Goal: Book appointment/travel/reservation

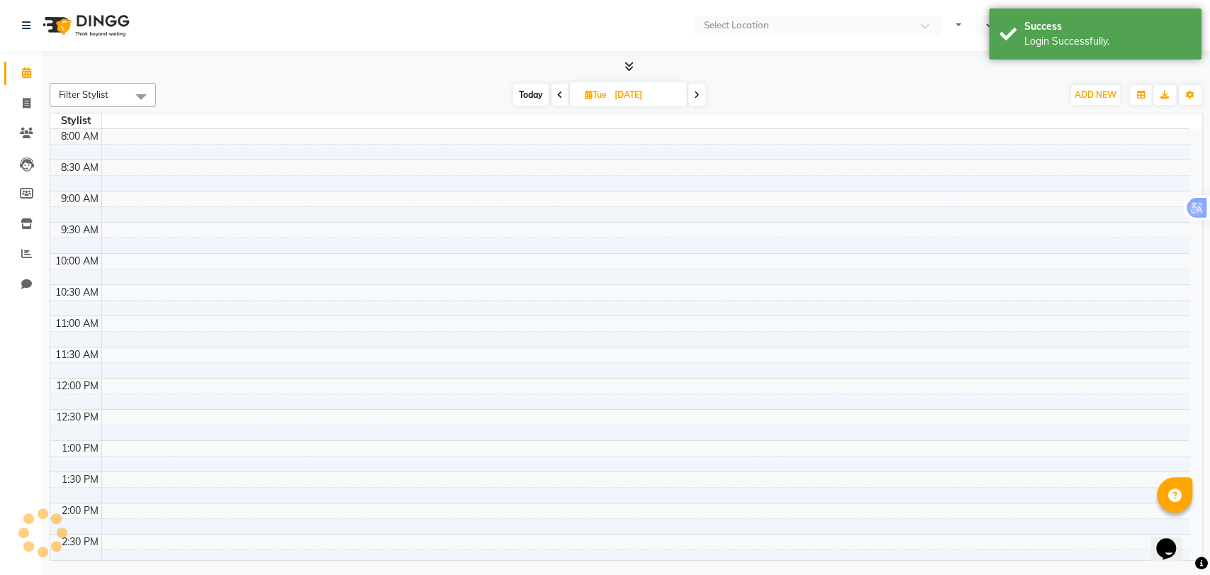
select select "en"
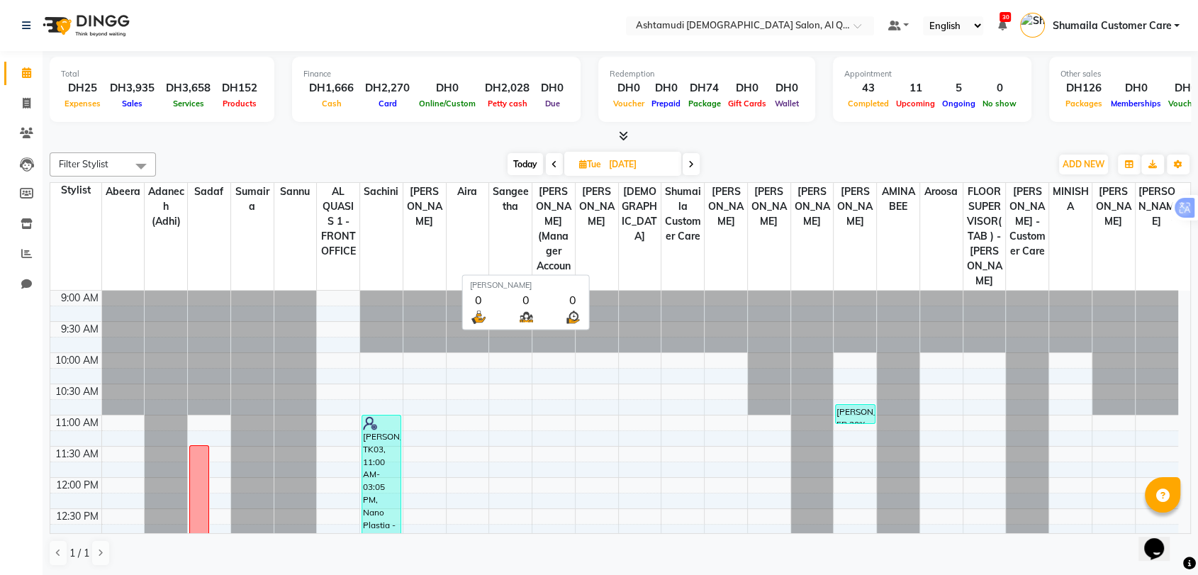
scroll to position [1, 0]
click at [687, 164] on span at bounding box center [690, 163] width 17 height 22
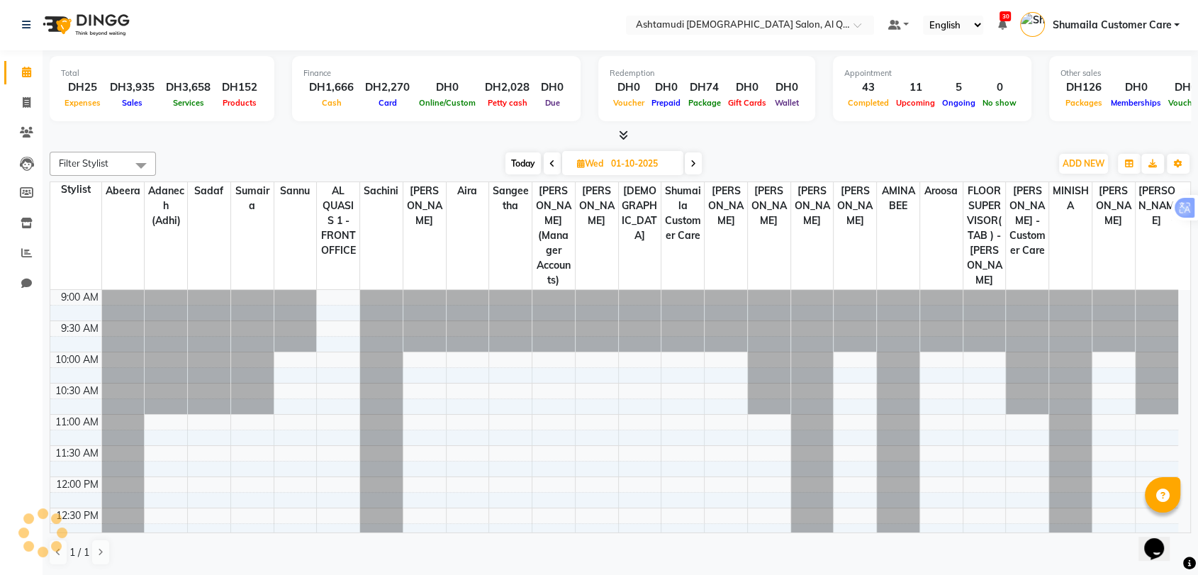
scroll to position [610, 0]
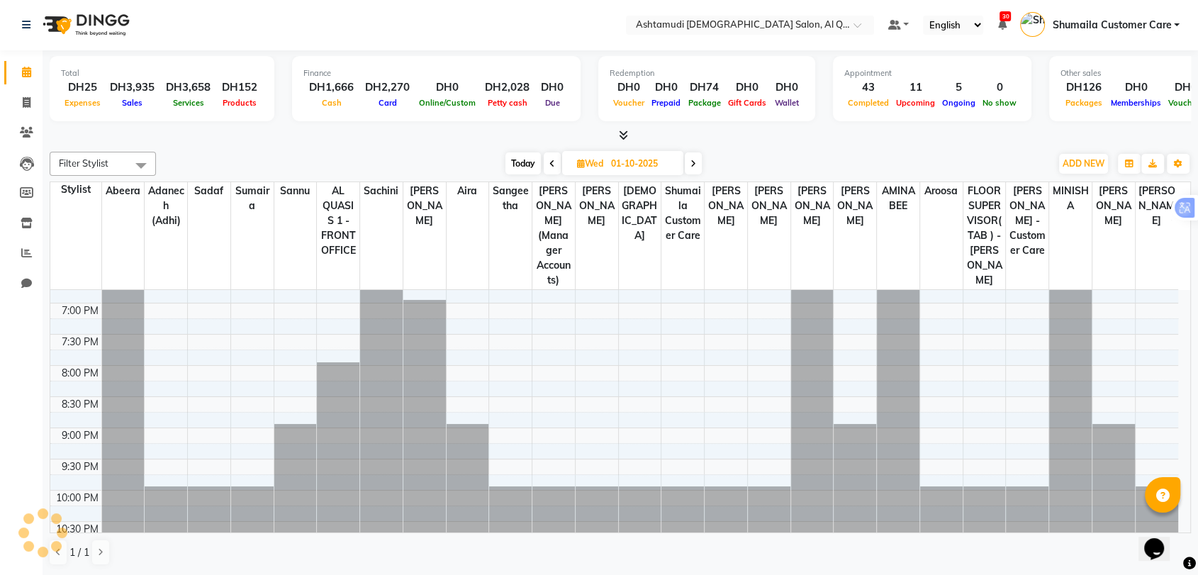
click at [697, 155] on span at bounding box center [693, 163] width 17 height 22
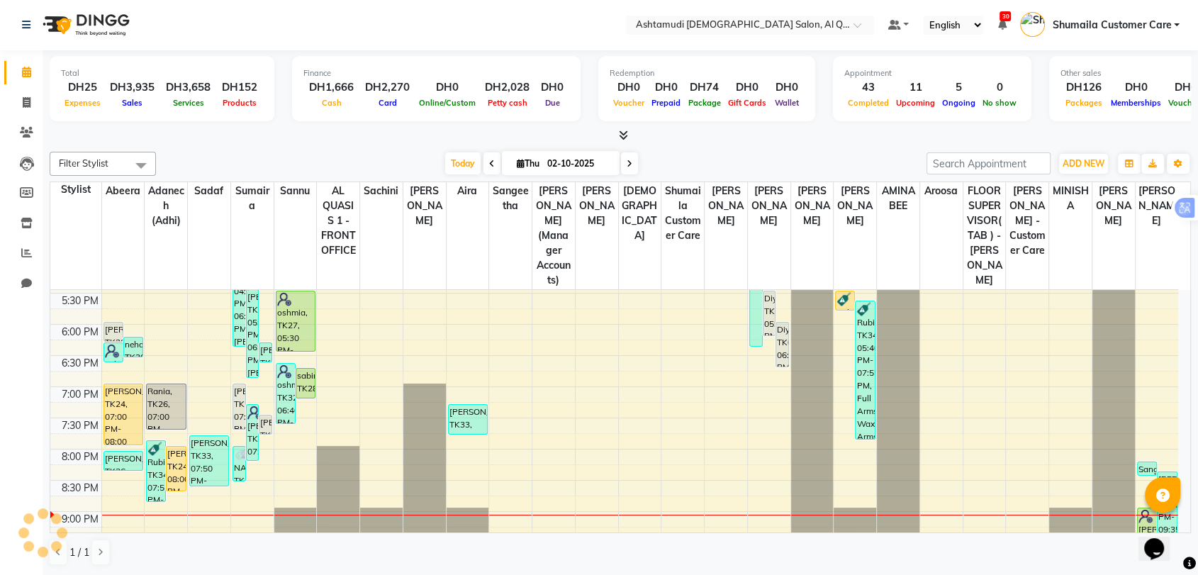
scroll to position [453, 0]
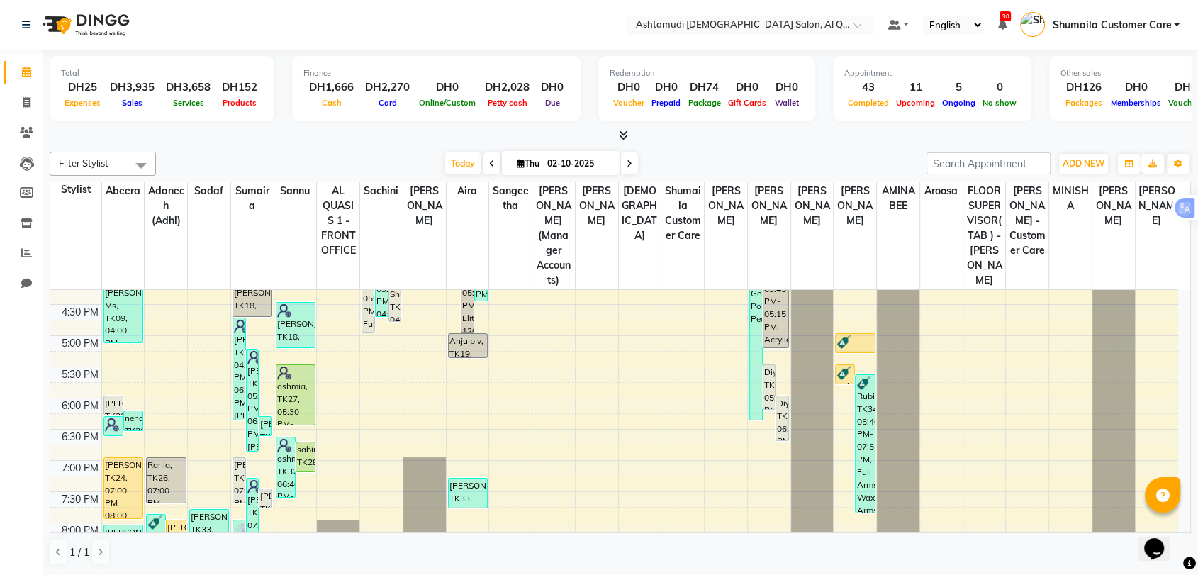
click at [630, 165] on span at bounding box center [629, 163] width 17 height 22
type input "03-10-2025"
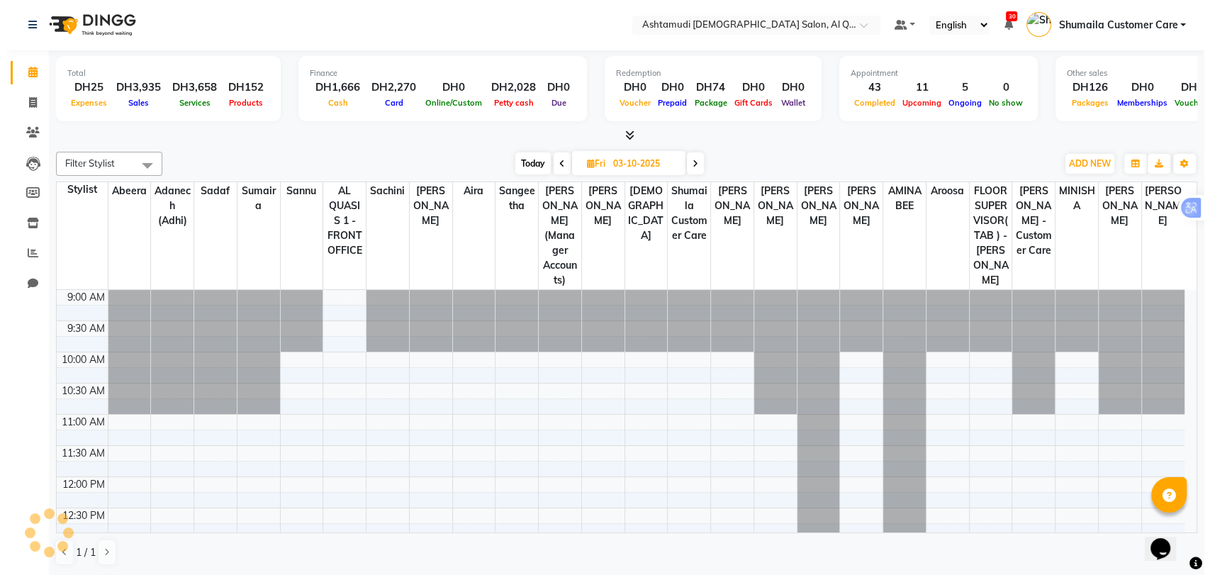
scroll to position [610, 0]
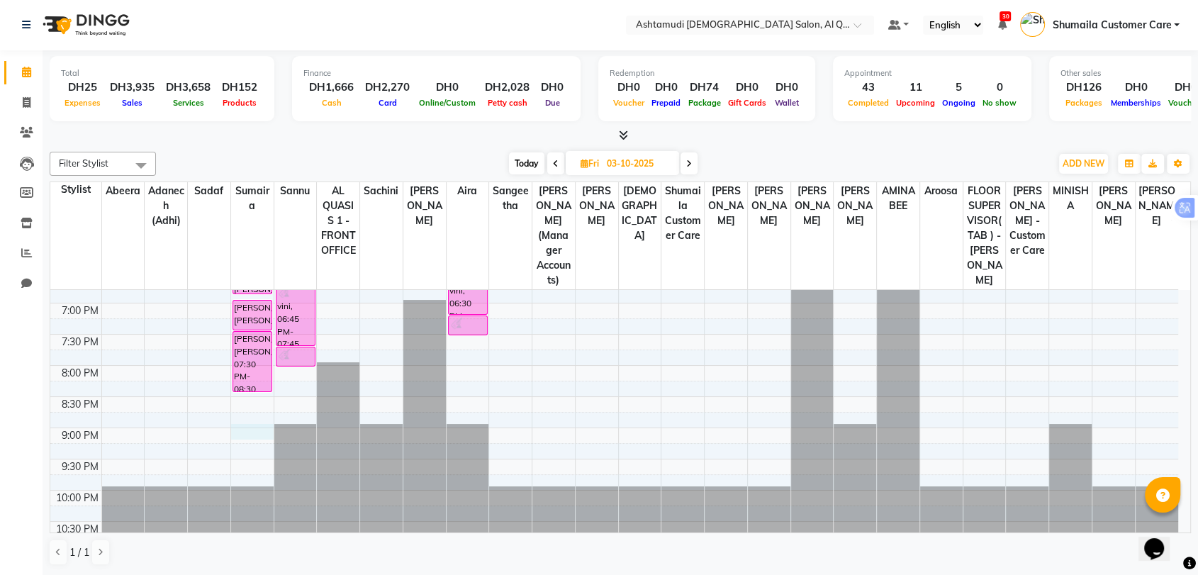
click at [246, 420] on div "9:00 AM 9:30 AM 10:00 AM 10:30 AM 11:00 AM 11:30 AM 12:00 PM 12:30 PM 1:00 PM 1…" at bounding box center [613, 116] width 1127 height 872
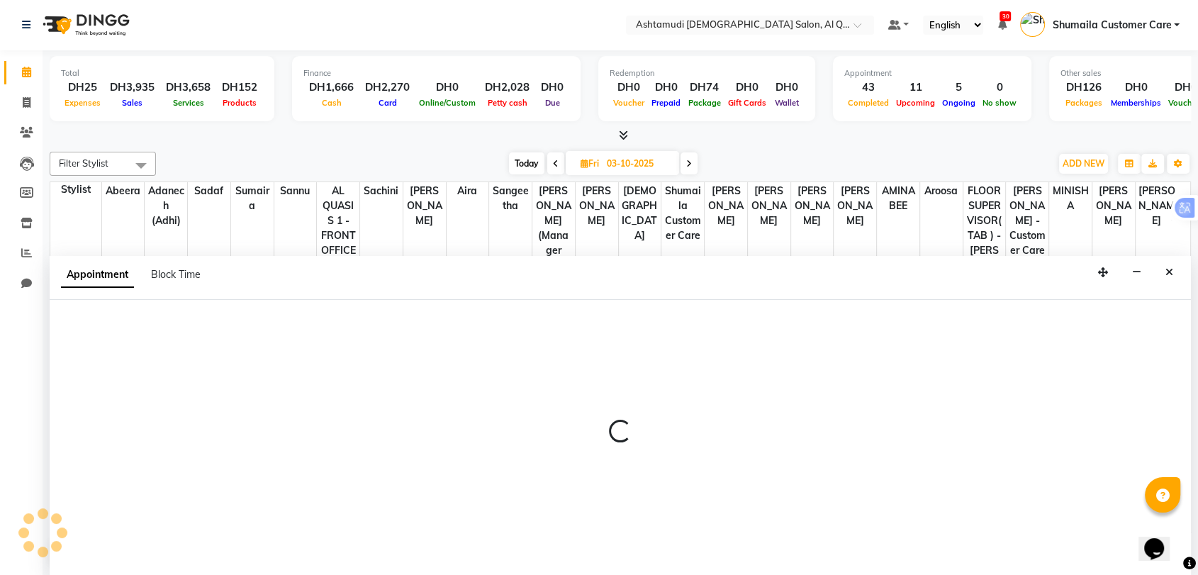
select select "53706"
select select "tentative"
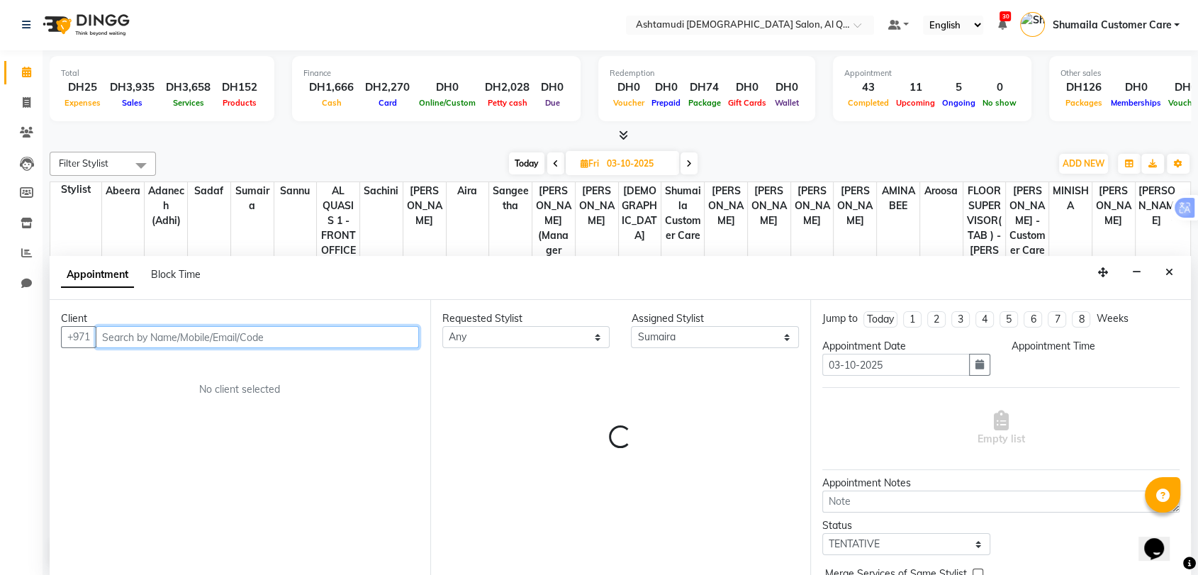
select select "1260"
click at [178, 332] on input "text" at bounding box center [257, 337] width 323 height 22
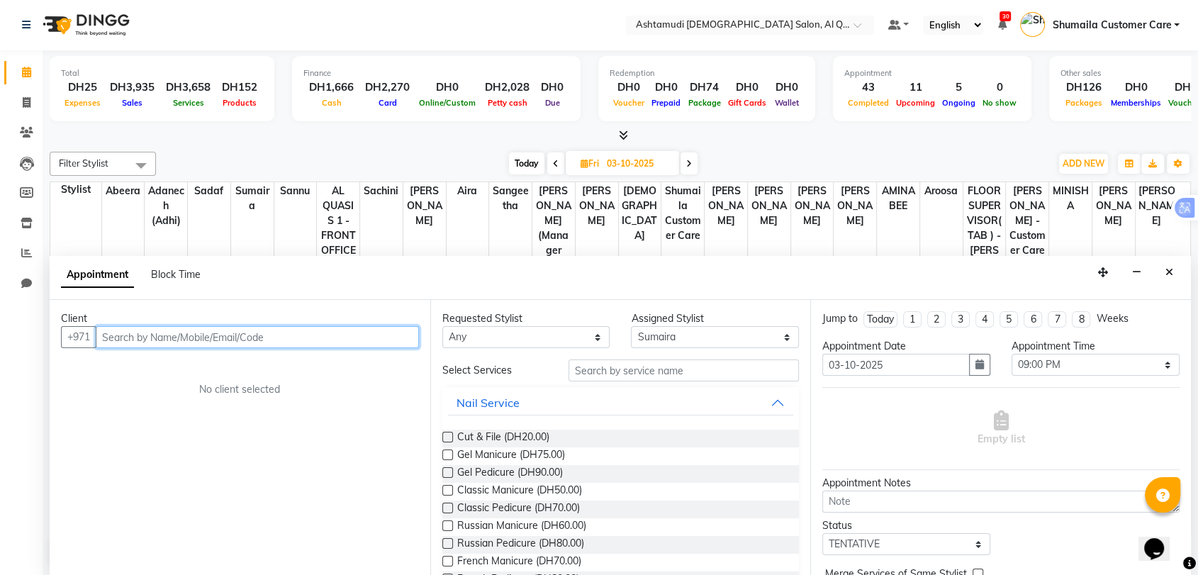
paste input "971528166048"
click at [121, 336] on input "971528166048" at bounding box center [228, 337] width 264 height 22
type input "528166048"
click at [373, 333] on span "Add Client" at bounding box center [389, 336] width 47 height 13
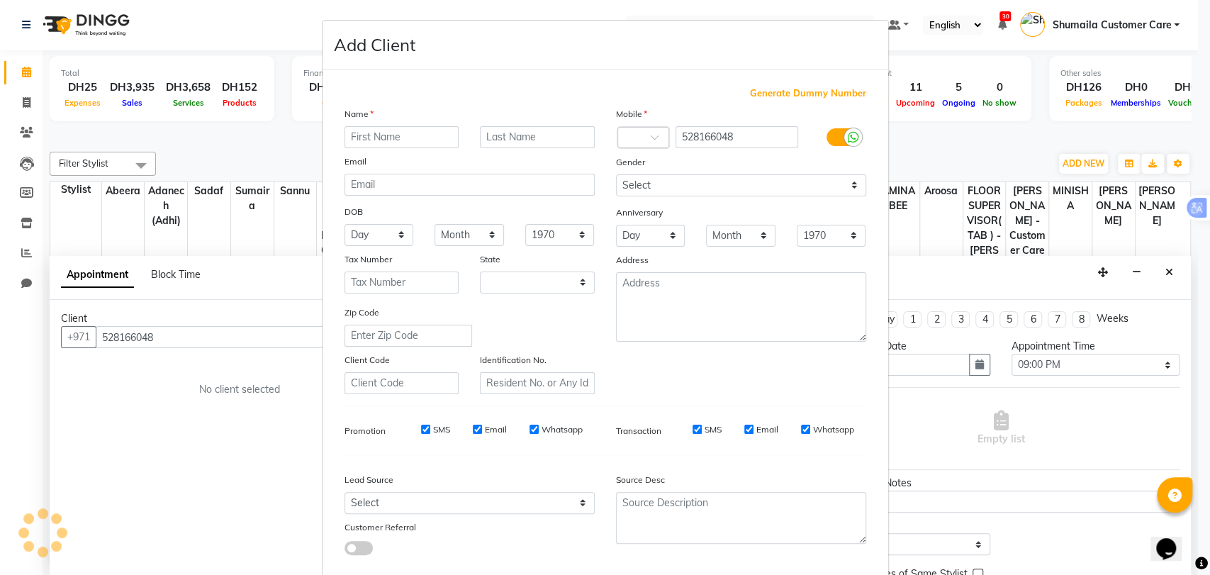
click at [428, 135] on input "text" at bounding box center [401, 137] width 115 height 22
select select "3798"
drag, startPoint x: 375, startPoint y: 133, endPoint x: 397, endPoint y: 136, distance: 22.2
click at [397, 136] on input "[PERSON_NAME]" at bounding box center [401, 137] width 115 height 22
drag, startPoint x: 412, startPoint y: 137, endPoint x: 377, endPoint y: 134, distance: 35.6
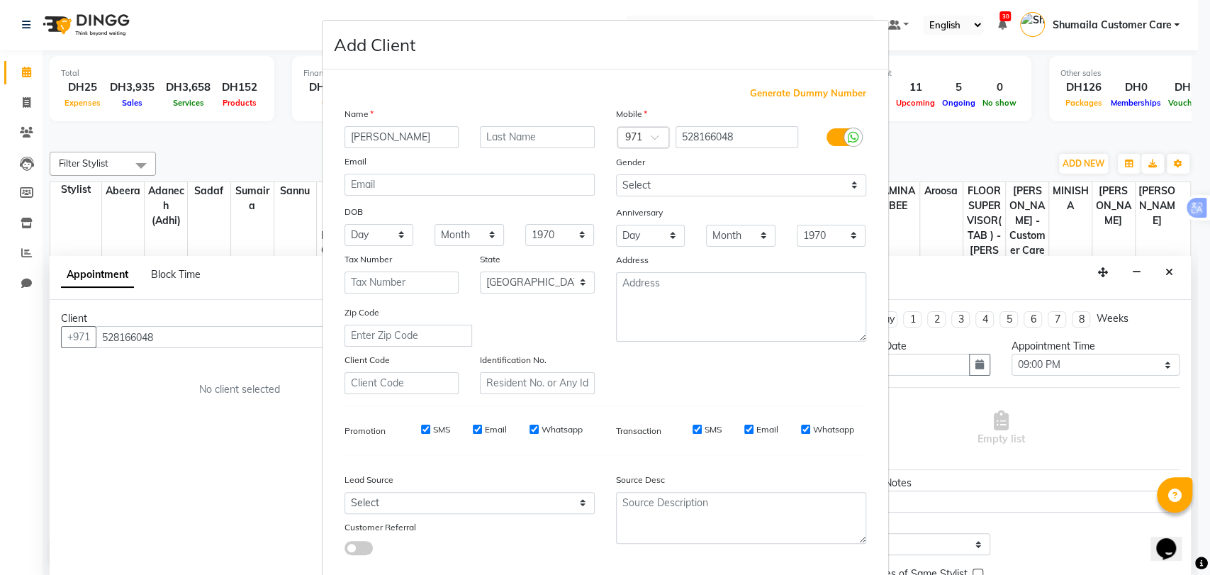
click at [377, 134] on input "[PERSON_NAME]" at bounding box center [401, 137] width 115 height 22
type input "nithya"
click at [494, 132] on input "text" at bounding box center [537, 137] width 115 height 22
paste input "[PERSON_NAME]"
type input "[PERSON_NAME]"
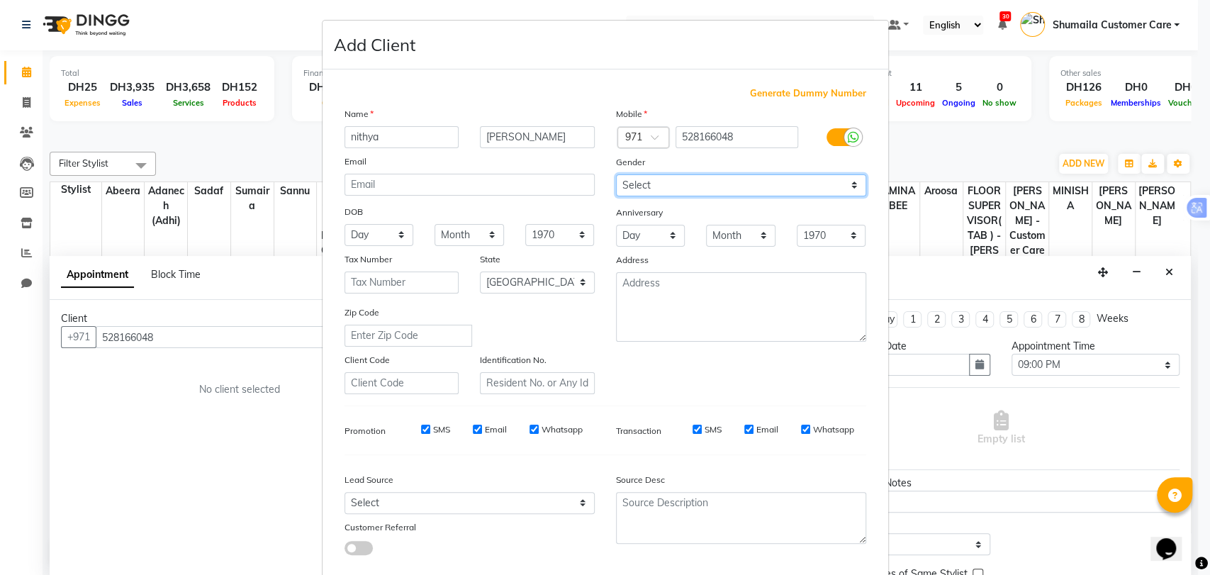
click at [731, 189] on select "Select [DEMOGRAPHIC_DATA] [DEMOGRAPHIC_DATA] Other Prefer Not To Say" at bounding box center [741, 185] width 250 height 22
select select "[DEMOGRAPHIC_DATA]"
click at [616, 174] on select "Select [DEMOGRAPHIC_DATA] [DEMOGRAPHIC_DATA] Other Prefer Not To Say" at bounding box center [741, 185] width 250 height 22
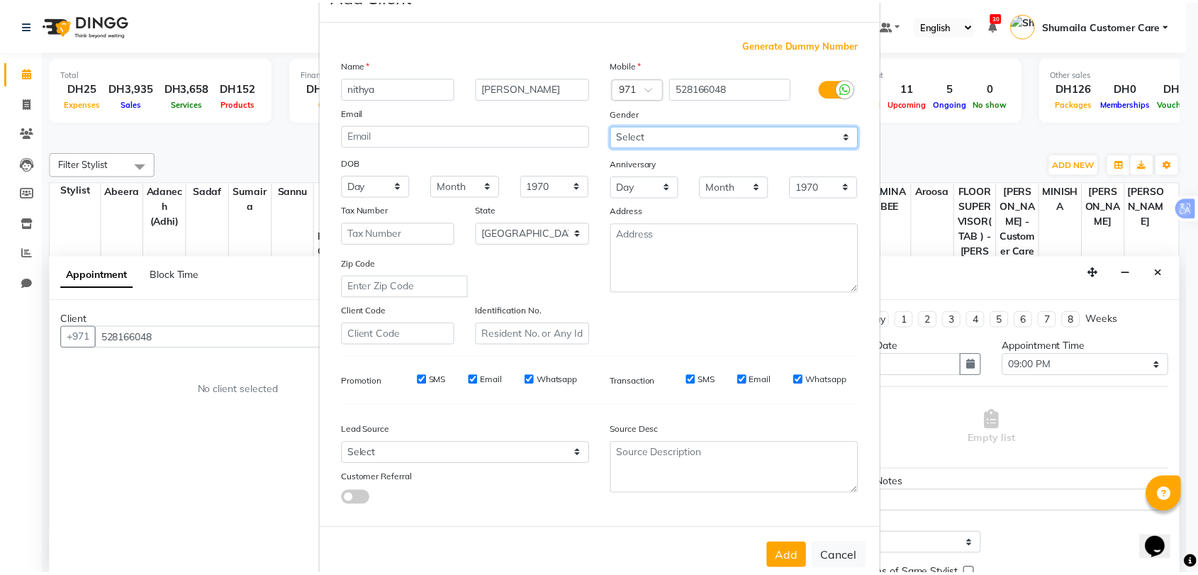
scroll to position [77, 0]
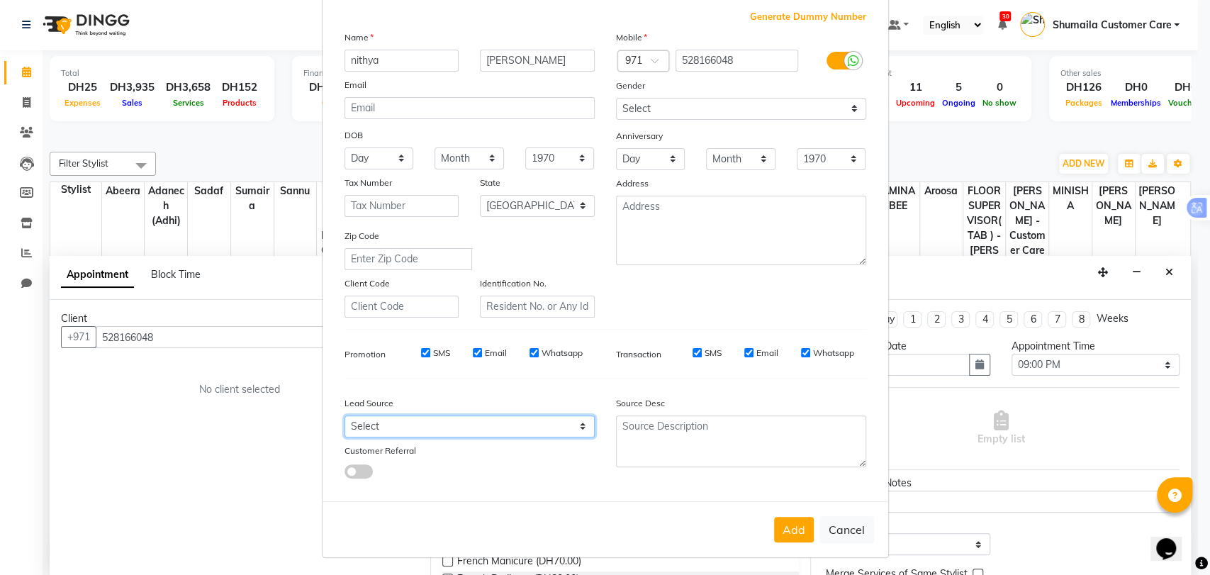
click at [467, 419] on select "Select Walk-in Referral Internet Friend Word of Mouth Advertisement Facebook Ju…" at bounding box center [469, 426] width 250 height 22
click at [474, 423] on select "Select Walk-in Referral Internet Friend Word of Mouth Advertisement Facebook Ju…" at bounding box center [469, 426] width 250 height 22
select select "47957"
click at [344, 415] on select "Select Walk-in Referral Internet Friend Word of Mouth Advertisement Facebook Ju…" at bounding box center [469, 426] width 250 height 22
click at [774, 520] on button "Add" at bounding box center [794, 530] width 40 height 26
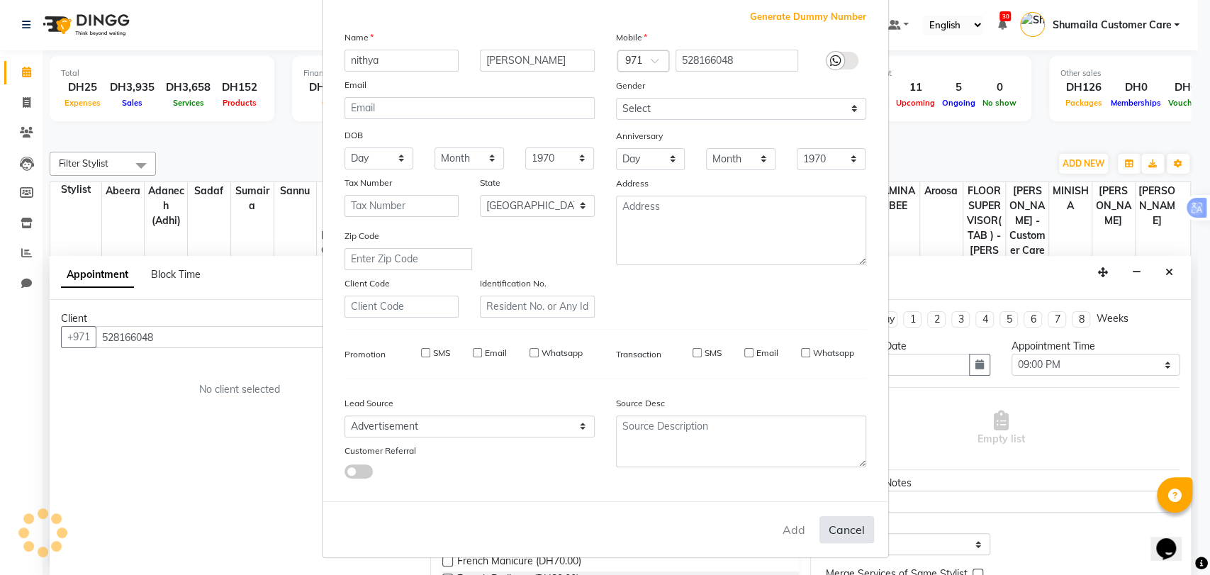
select select
select select "null"
select select
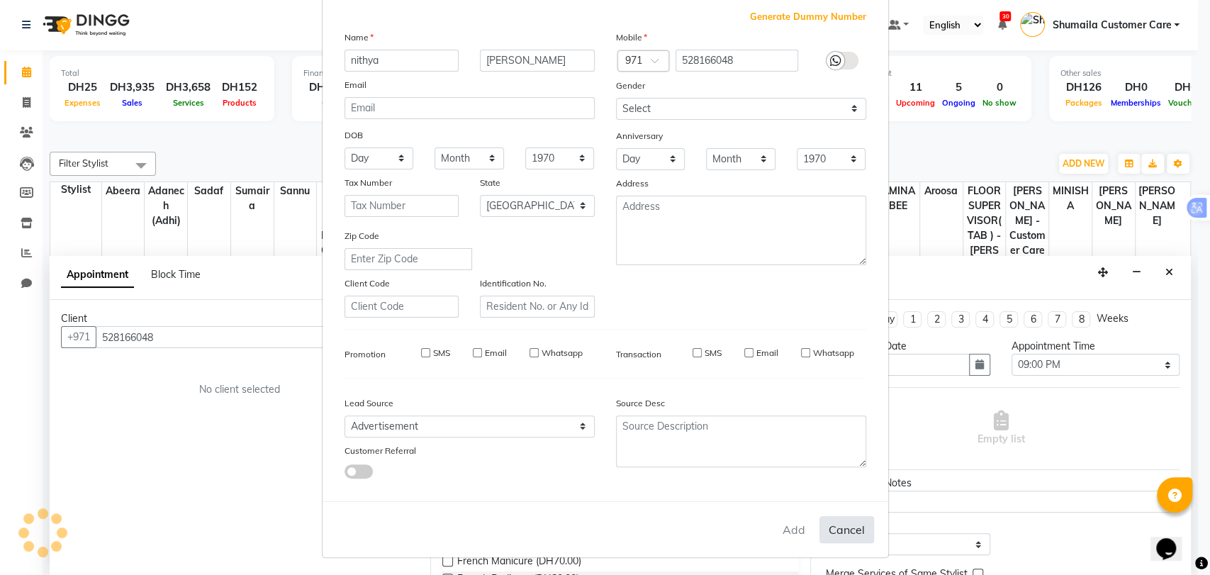
select select
checkbox input "false"
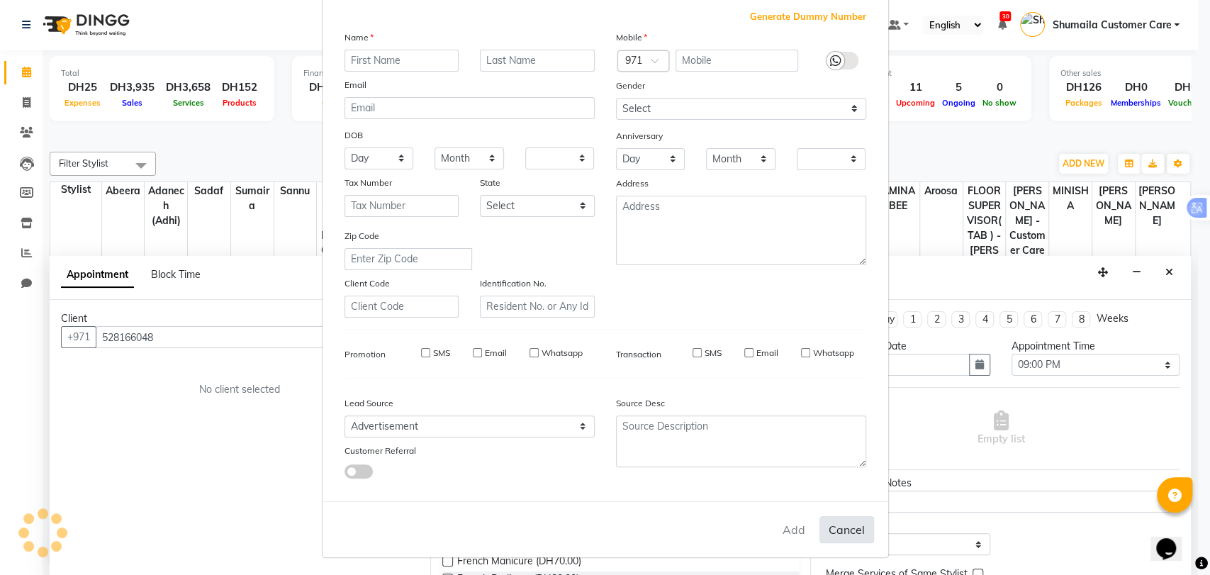
checkbox input "false"
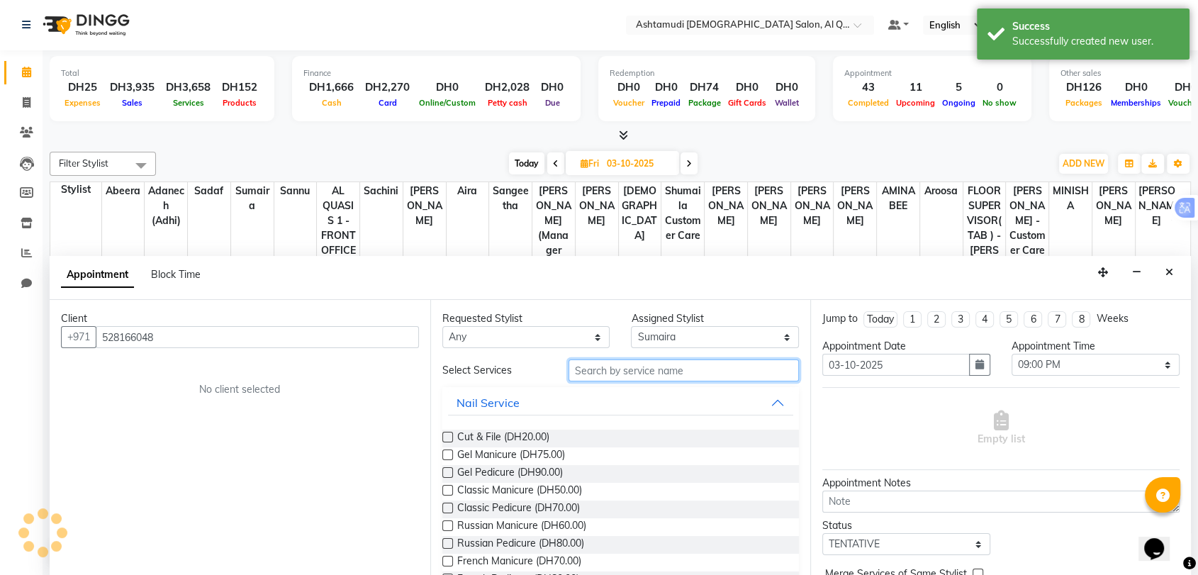
click at [634, 376] on input "text" at bounding box center [683, 370] width 231 height 22
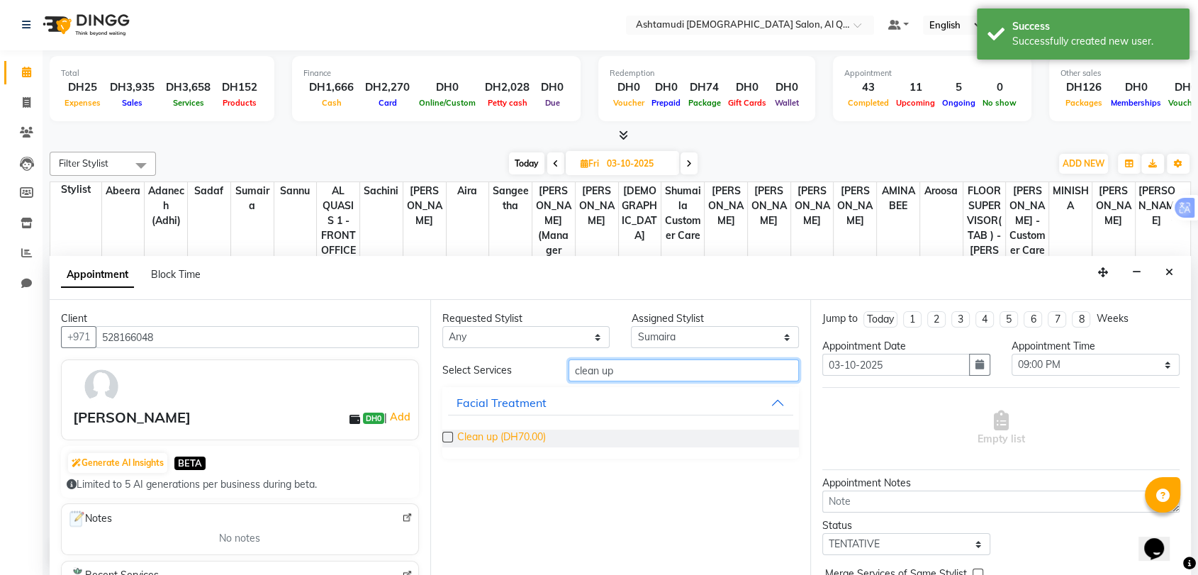
type input "clean up"
click at [507, 436] on span "Clean up (DH70.00)" at bounding box center [501, 438] width 89 height 18
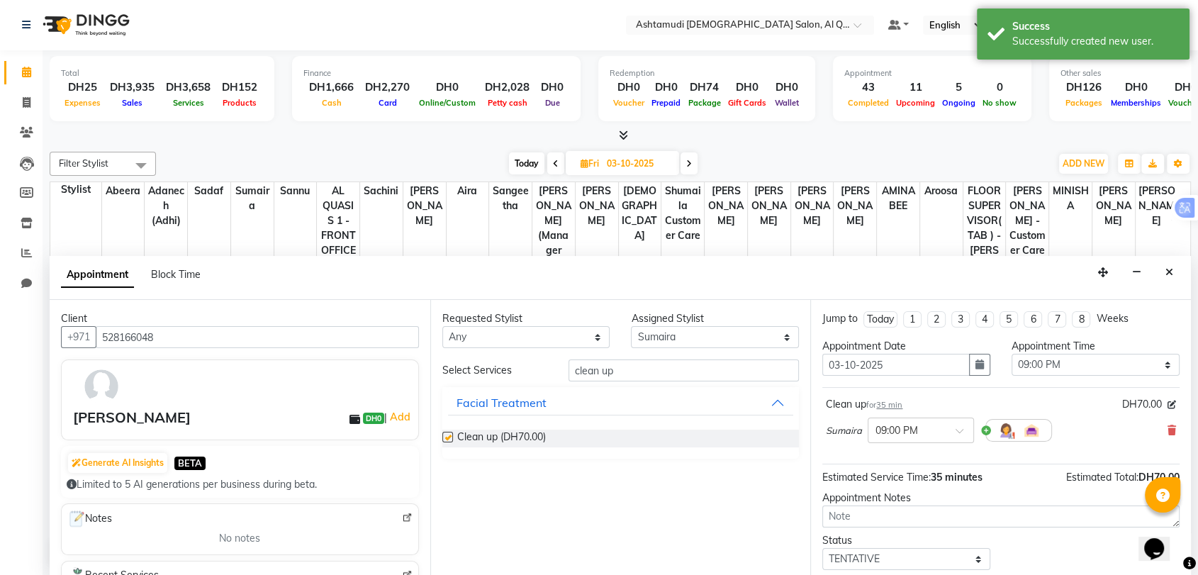
checkbox input "false"
click at [588, 364] on input "clean up" at bounding box center [683, 370] width 231 height 22
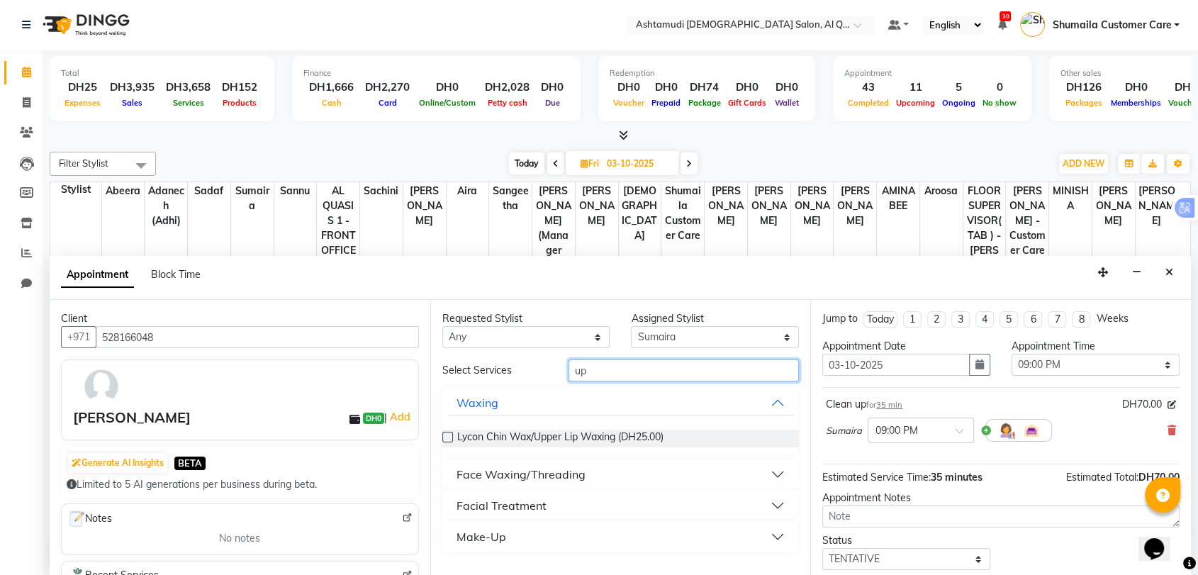
click at [588, 364] on input "up" at bounding box center [683, 370] width 231 height 22
type input "u"
type input "upper"
click at [561, 473] on div "Face Waxing/Threading" at bounding box center [520, 474] width 129 height 17
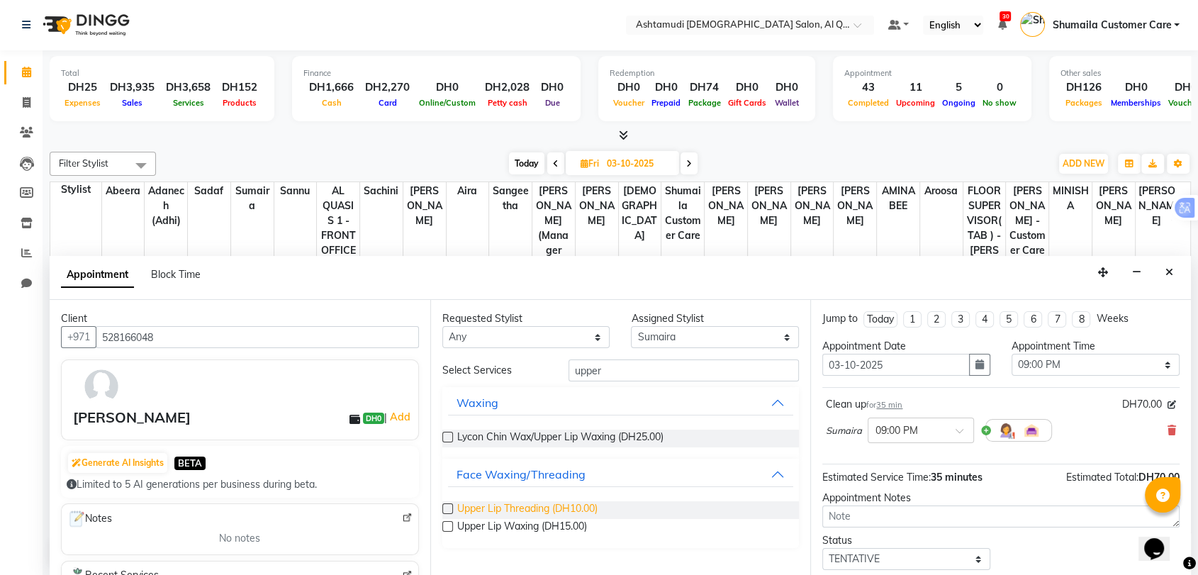
click at [537, 510] on span "Upper Lip Threading (DH10.00)" at bounding box center [527, 510] width 140 height 18
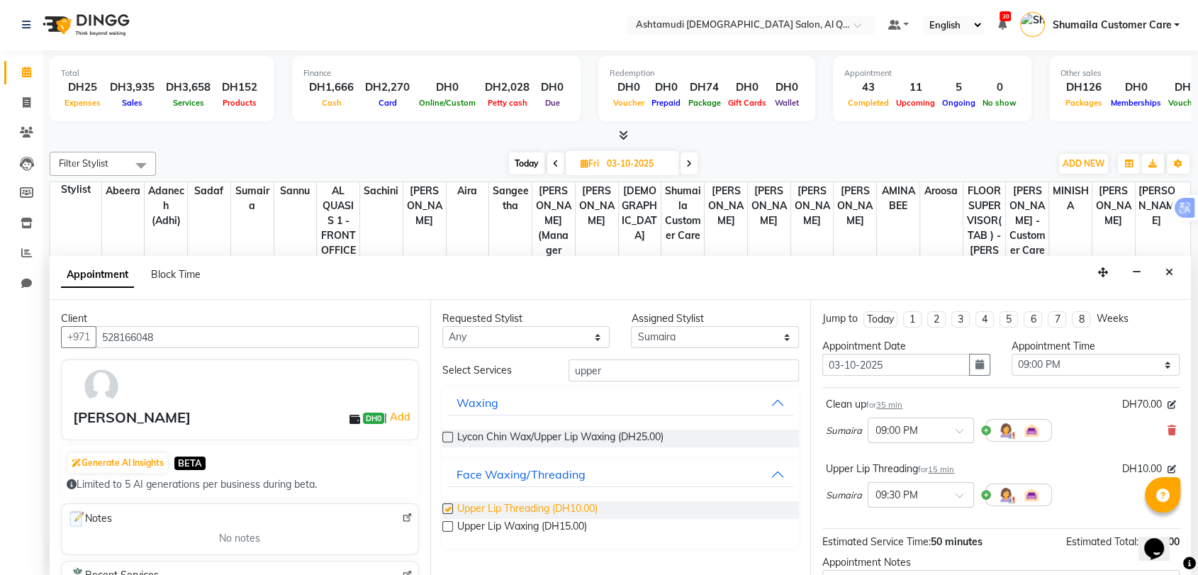
checkbox input "false"
click at [585, 371] on input "upper" at bounding box center [683, 370] width 231 height 22
click at [584, 371] on input "upper" at bounding box center [683, 370] width 231 height 22
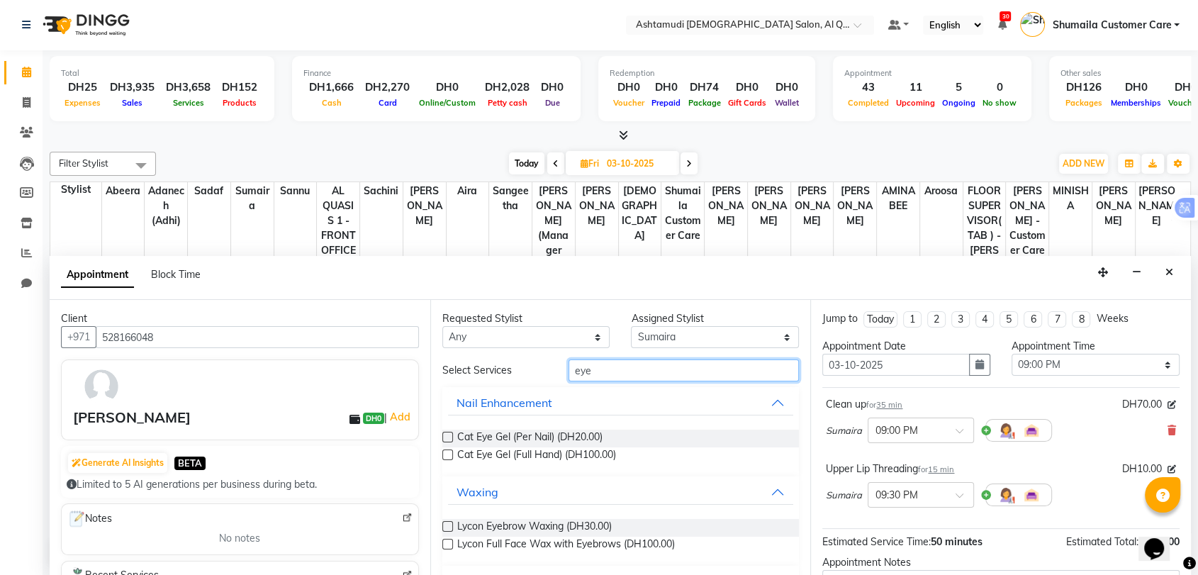
scroll to position [157, 0]
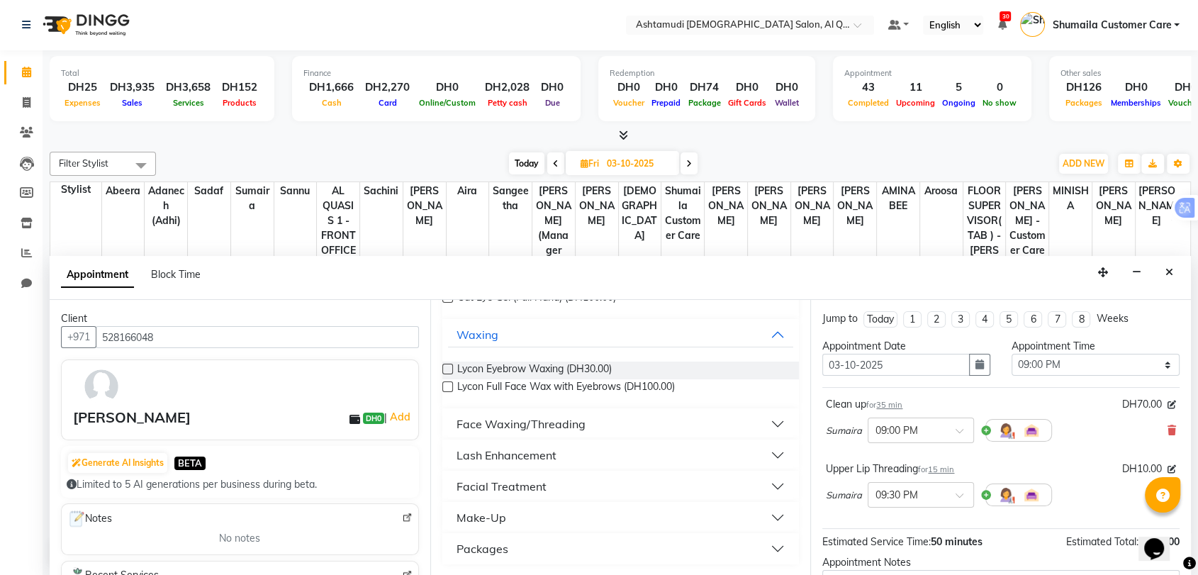
type input "eye"
click at [519, 425] on div "Face Waxing/Threading" at bounding box center [520, 423] width 129 height 17
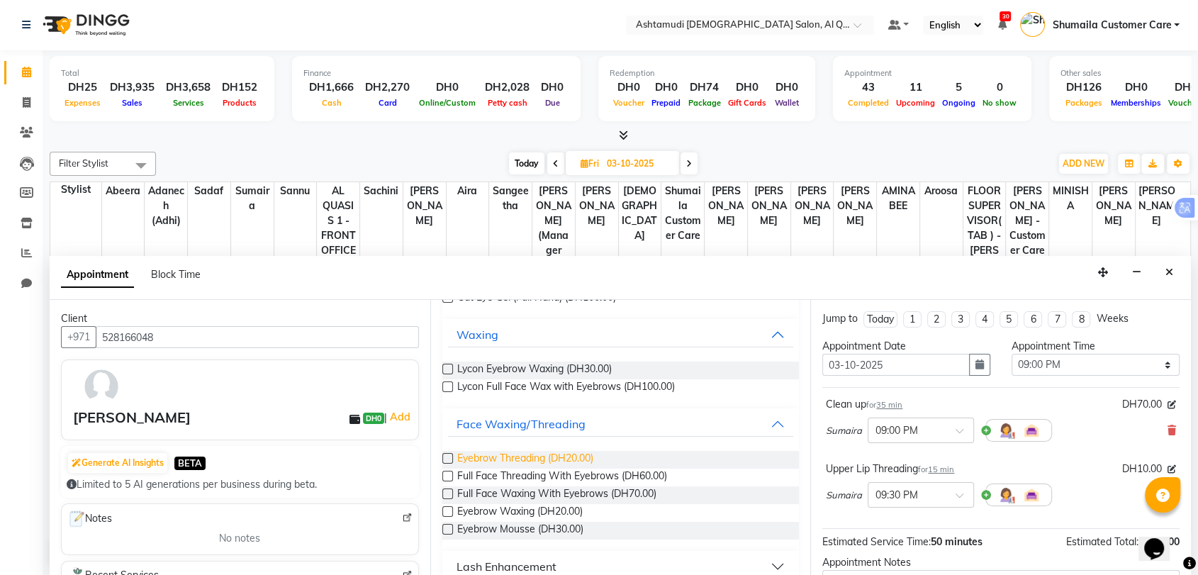
click at [527, 455] on span "Eyebrow Threading (DH20.00)" at bounding box center [525, 460] width 136 height 18
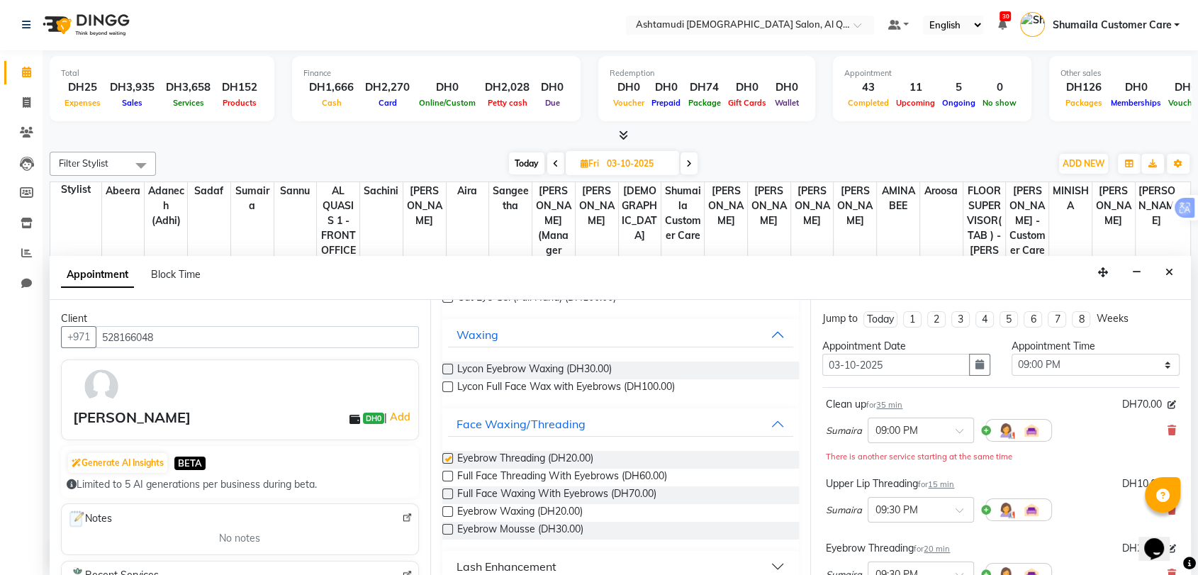
checkbox input "false"
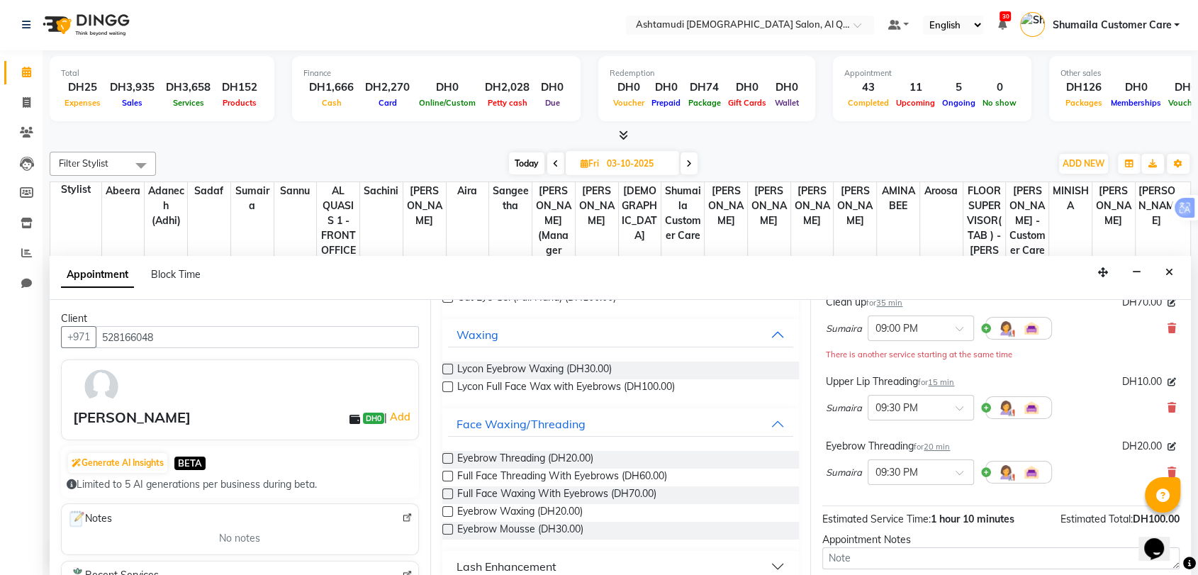
scroll to position [227, 0]
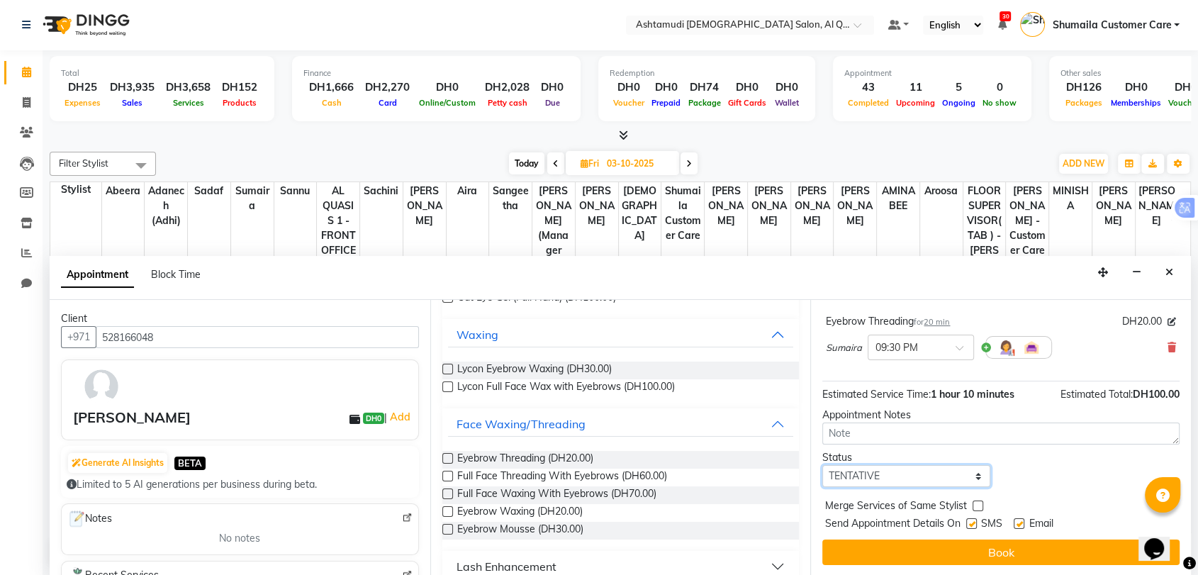
click at [877, 475] on select "Select TENTATIVE CONFIRM UPCOMING" at bounding box center [906, 476] width 168 height 22
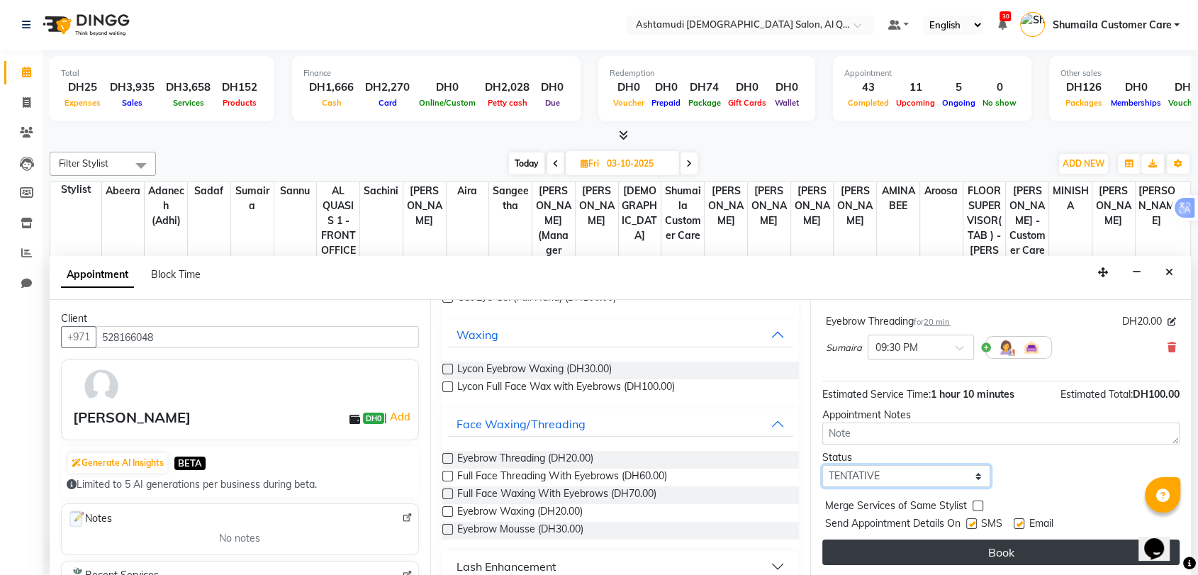
select select "upcoming"
click at [822, 465] on select "Select TENTATIVE CONFIRM UPCOMING" at bounding box center [906, 476] width 168 height 22
click at [930, 550] on button "Book" at bounding box center [1000, 552] width 357 height 26
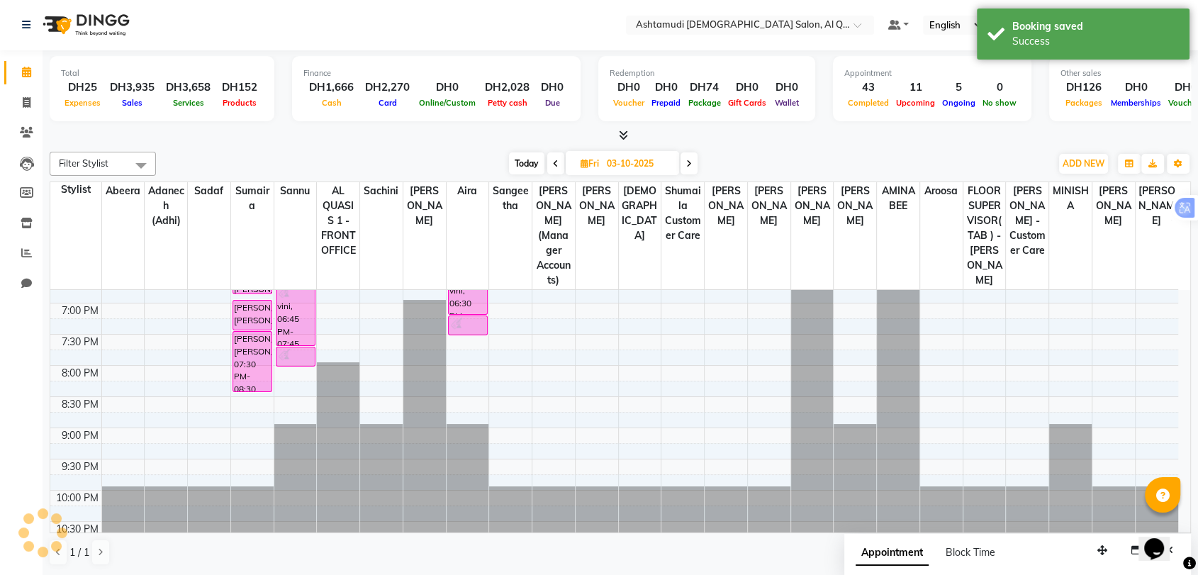
scroll to position [0, 0]
click at [536, 164] on span "Today" at bounding box center [526, 164] width 35 height 22
type input "02-10-2025"
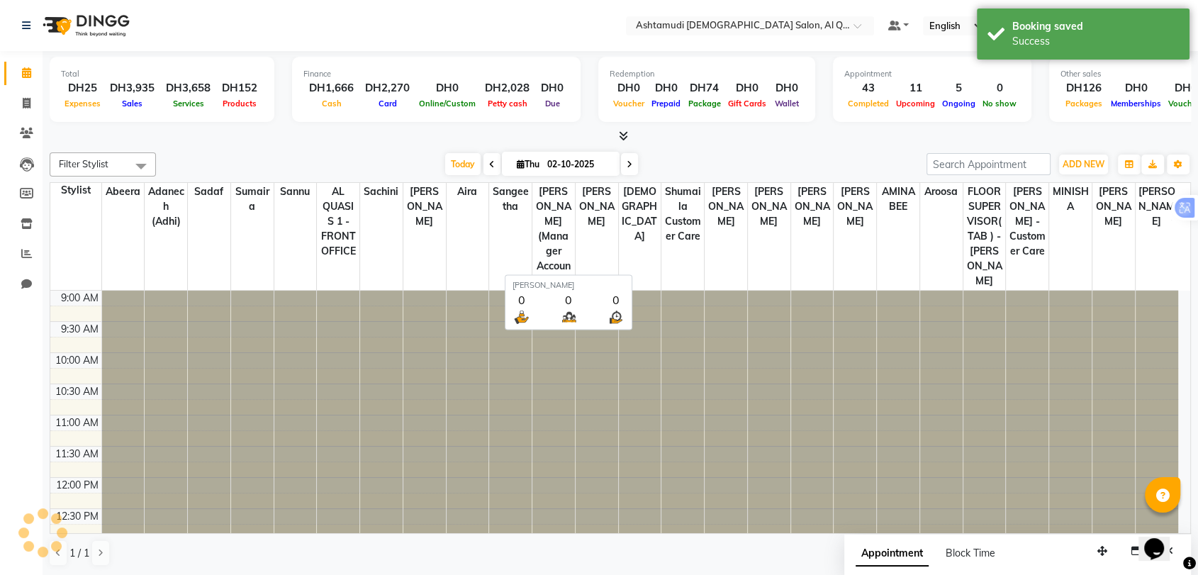
scroll to position [610, 0]
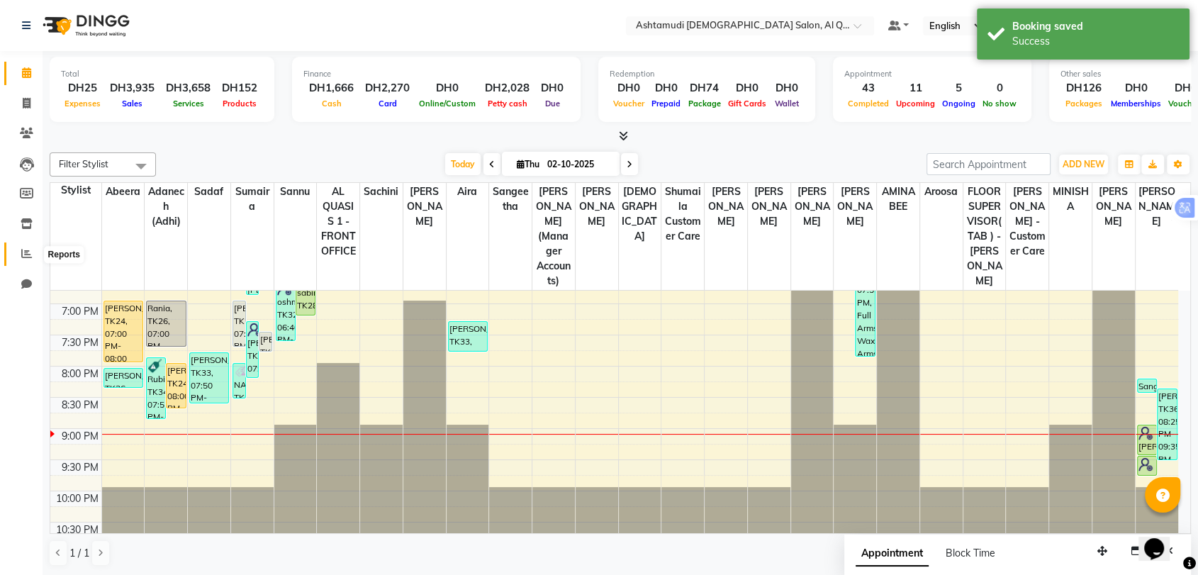
click at [24, 257] on icon at bounding box center [26, 253] width 11 height 11
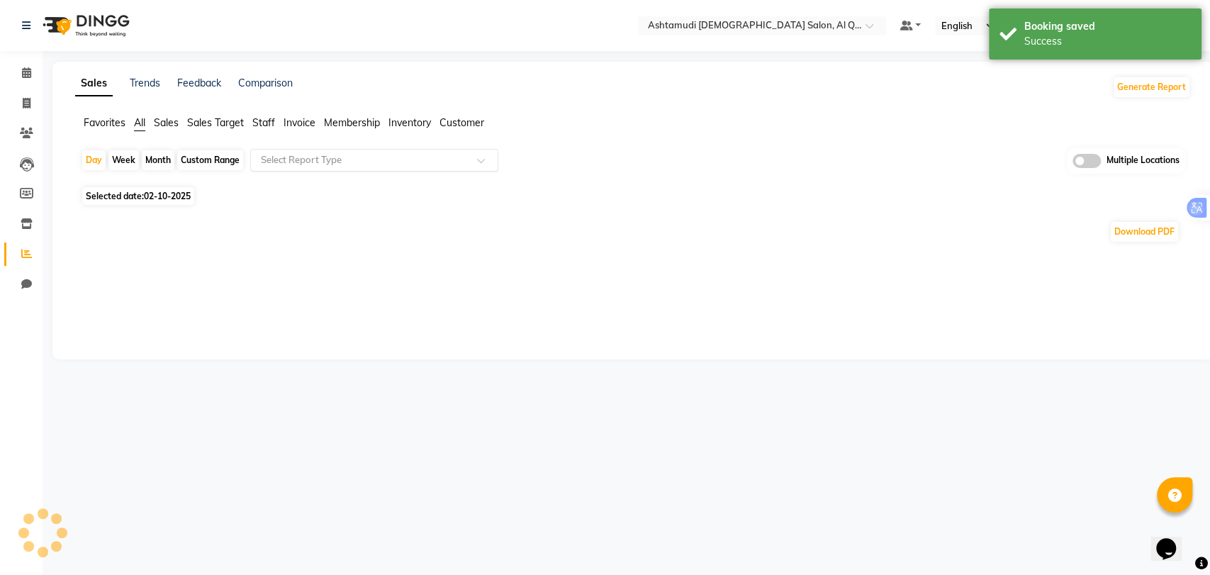
click at [335, 157] on input "text" at bounding box center [360, 160] width 204 height 14
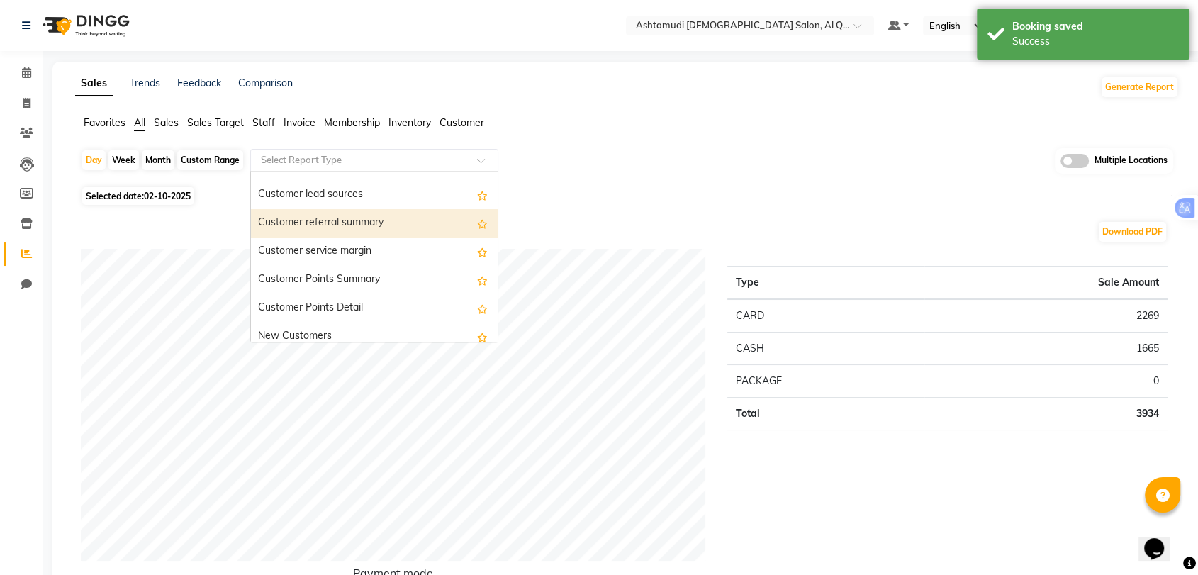
scroll to position [2041, 0]
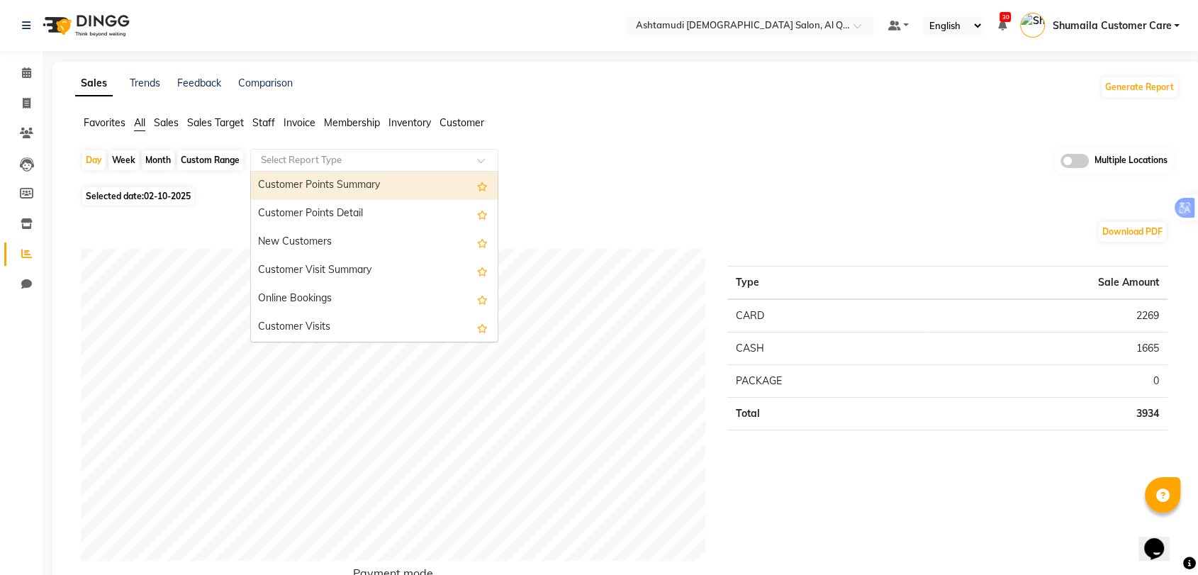
click at [315, 152] on div "Select Report Type" at bounding box center [374, 160] width 248 height 23
click at [312, 160] on input "text" at bounding box center [360, 160] width 204 height 14
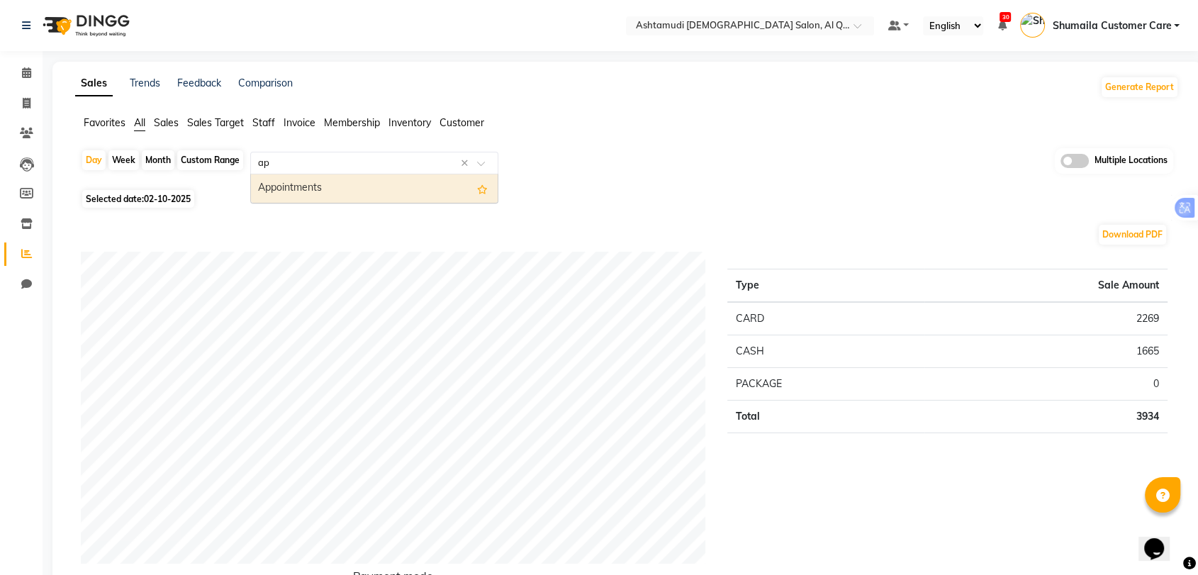
scroll to position [0, 0]
type input "appo"
click at [317, 188] on div "Appointments" at bounding box center [374, 188] width 247 height 28
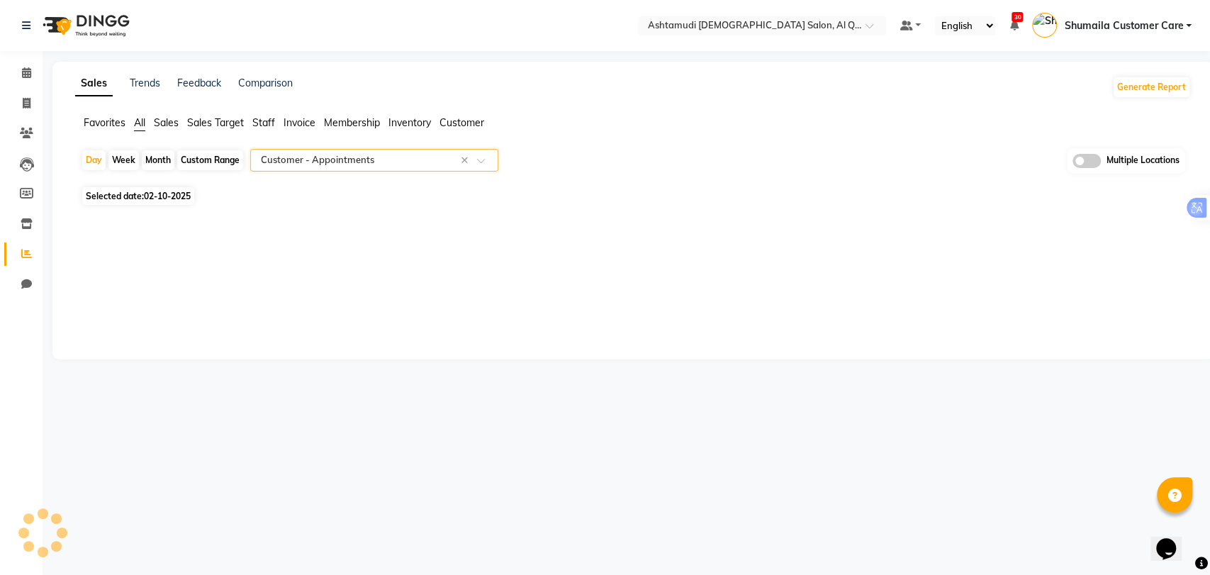
click at [1090, 164] on span at bounding box center [1086, 161] width 28 height 14
click at [1072, 163] on input "checkbox" at bounding box center [1072, 163] width 0 height 0
select select "full_report"
select select "csv"
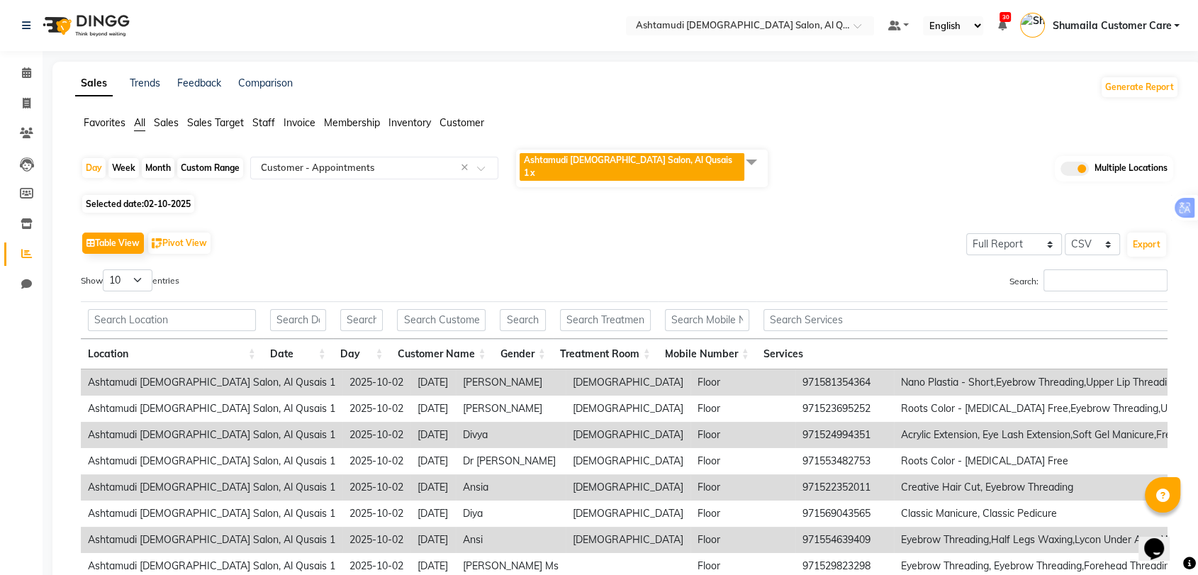
click at [743, 162] on span at bounding box center [751, 161] width 28 height 27
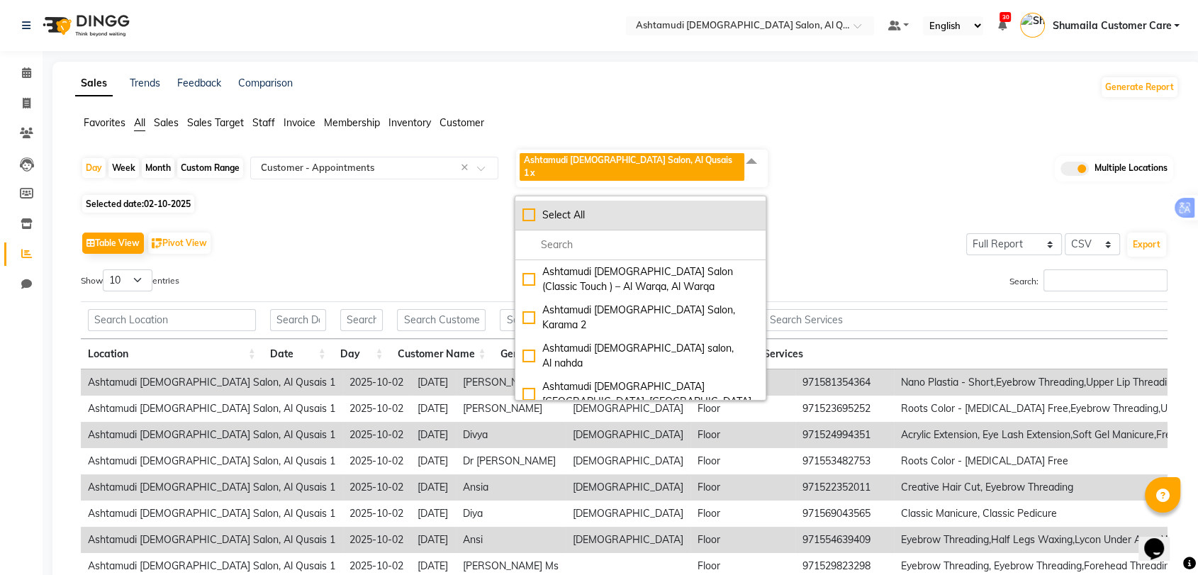
click at [527, 208] on div "Select All" at bounding box center [640, 215] width 236 height 15
checkbox input "true"
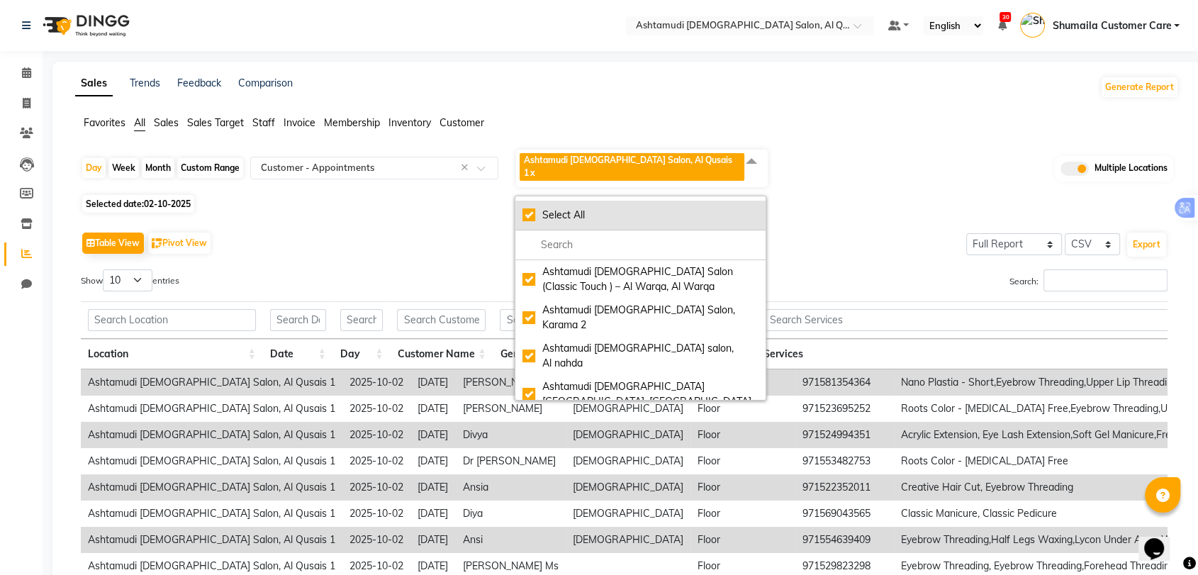
checkbox input "true"
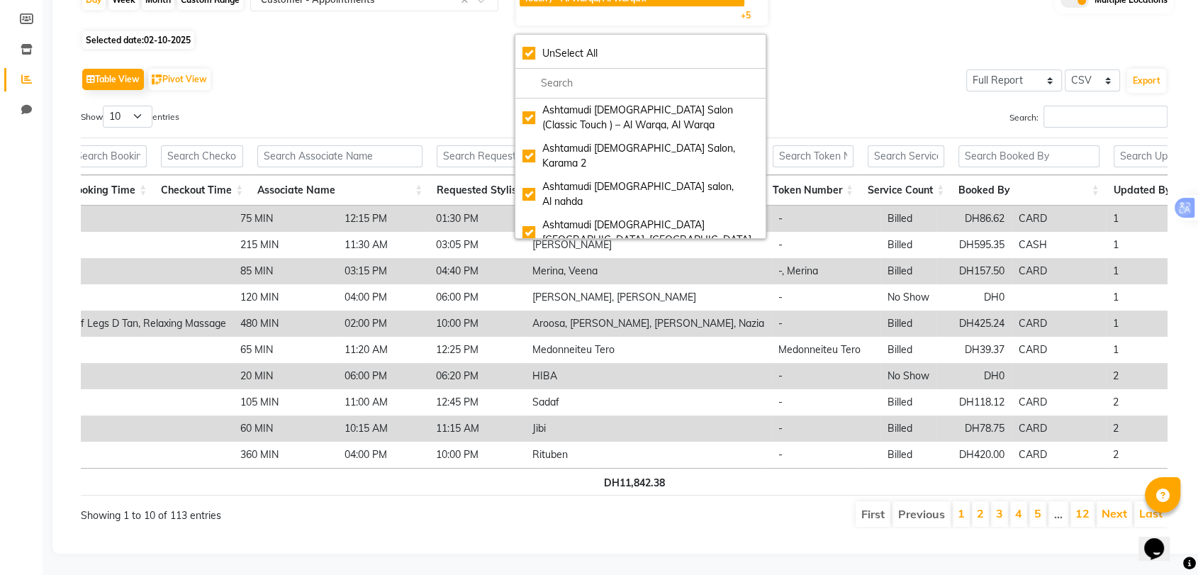
scroll to position [0, 2298]
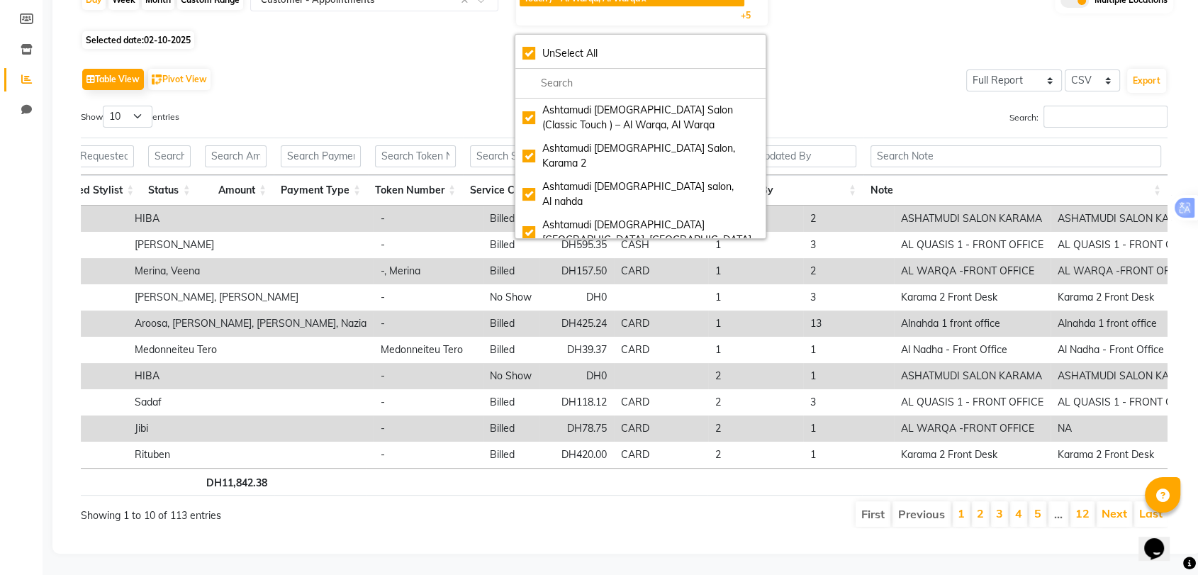
click at [913, 64] on div "Table View Pivot View Select Full Report Filtered Report Select CSV PDF Export" at bounding box center [624, 79] width 1086 height 30
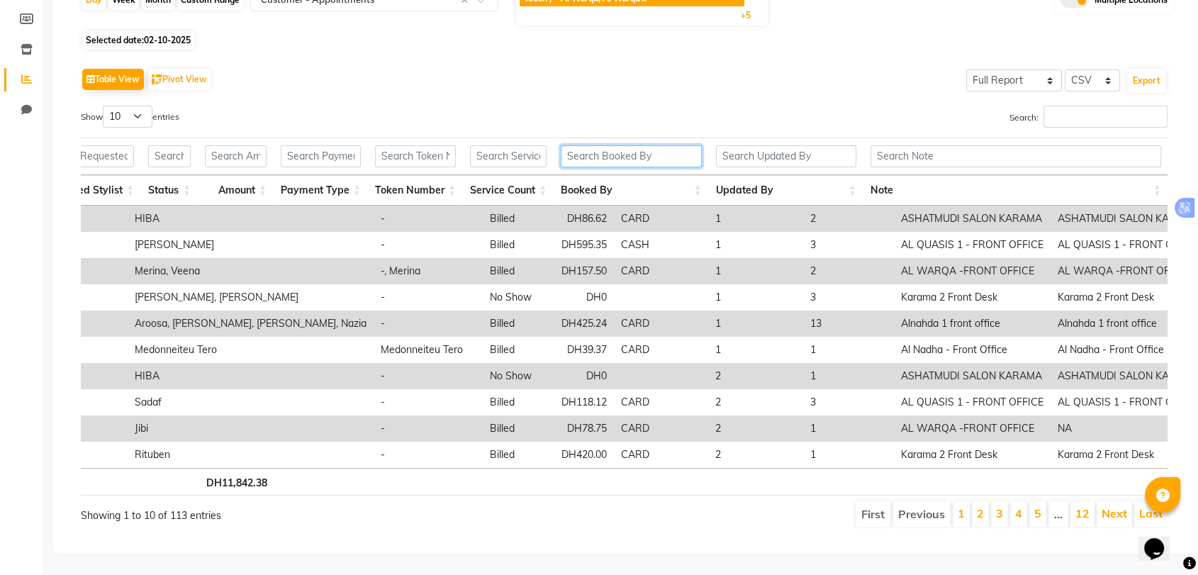
click at [584, 145] on input "text" at bounding box center [631, 156] width 140 height 22
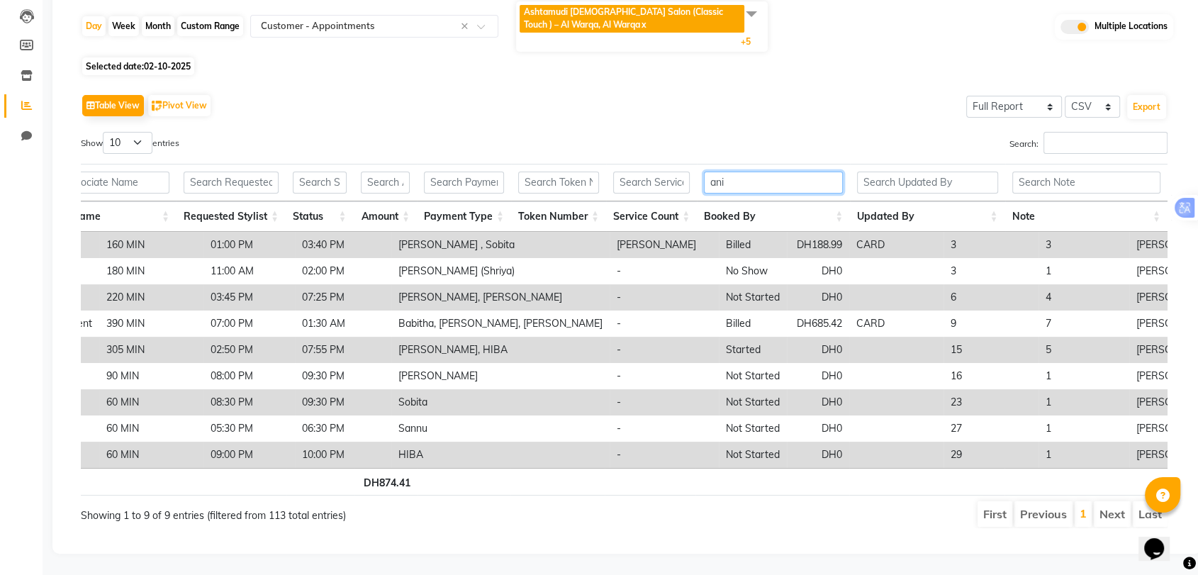
scroll to position [0, 2028]
click at [757, 171] on input "[PERSON_NAME]" at bounding box center [773, 182] width 139 height 22
type input "a"
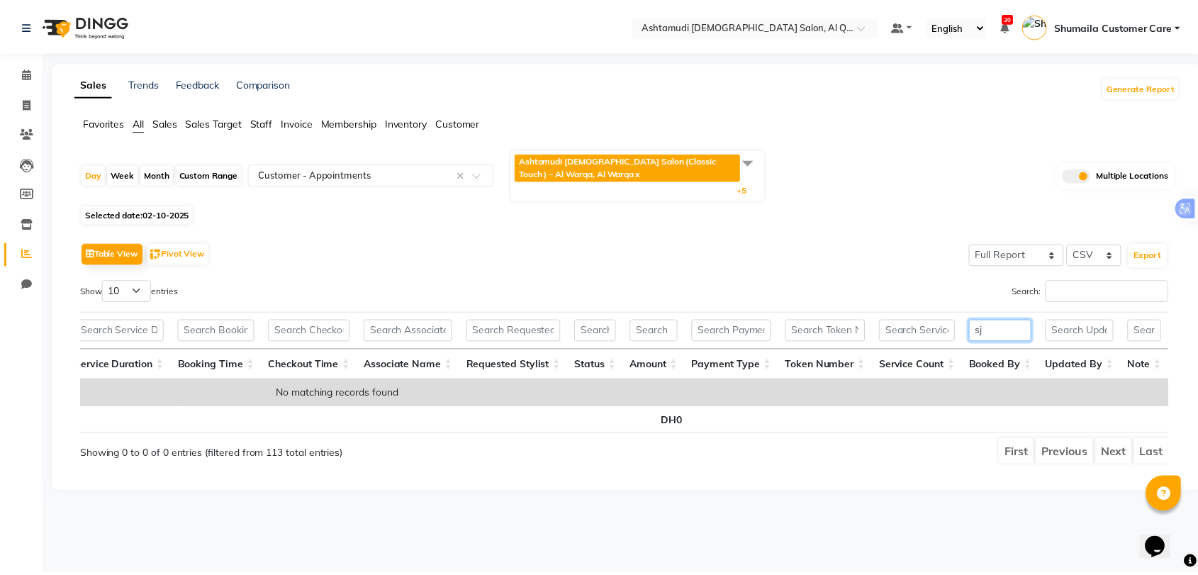
scroll to position [0, 0]
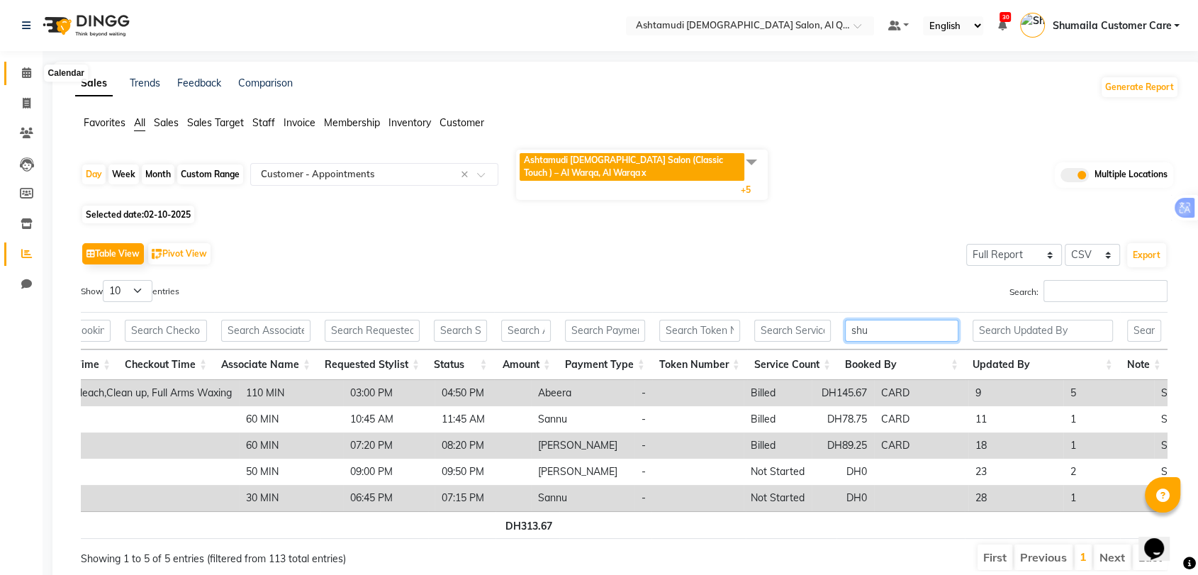
type input "shu"
click at [24, 77] on icon at bounding box center [26, 72] width 9 height 11
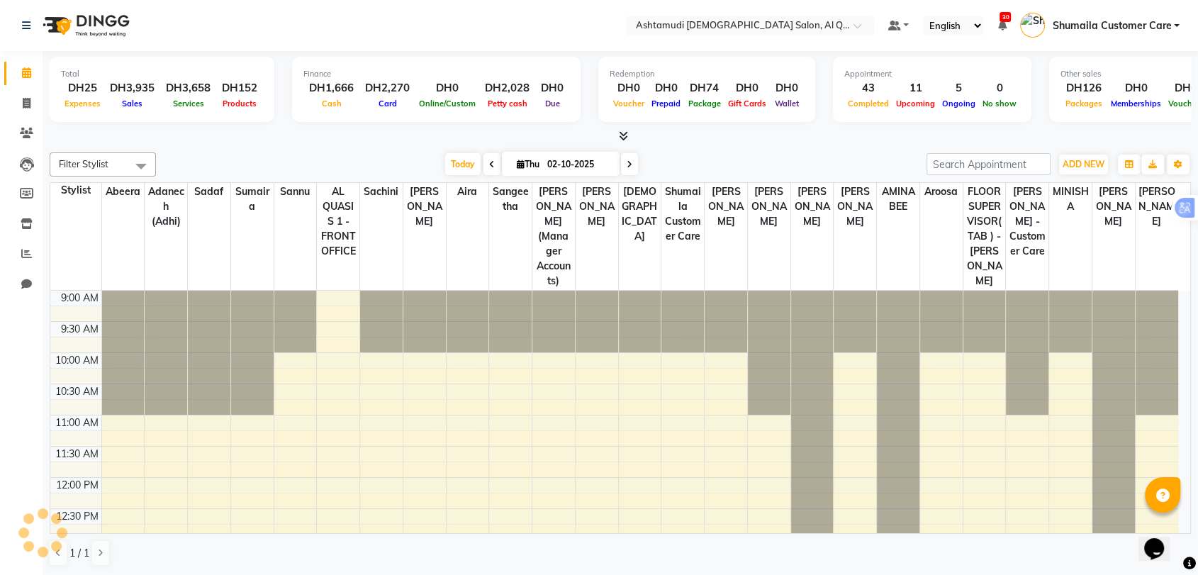
click at [1094, 25] on span "Shumaila Customer Care" at bounding box center [1111, 25] width 119 height 15
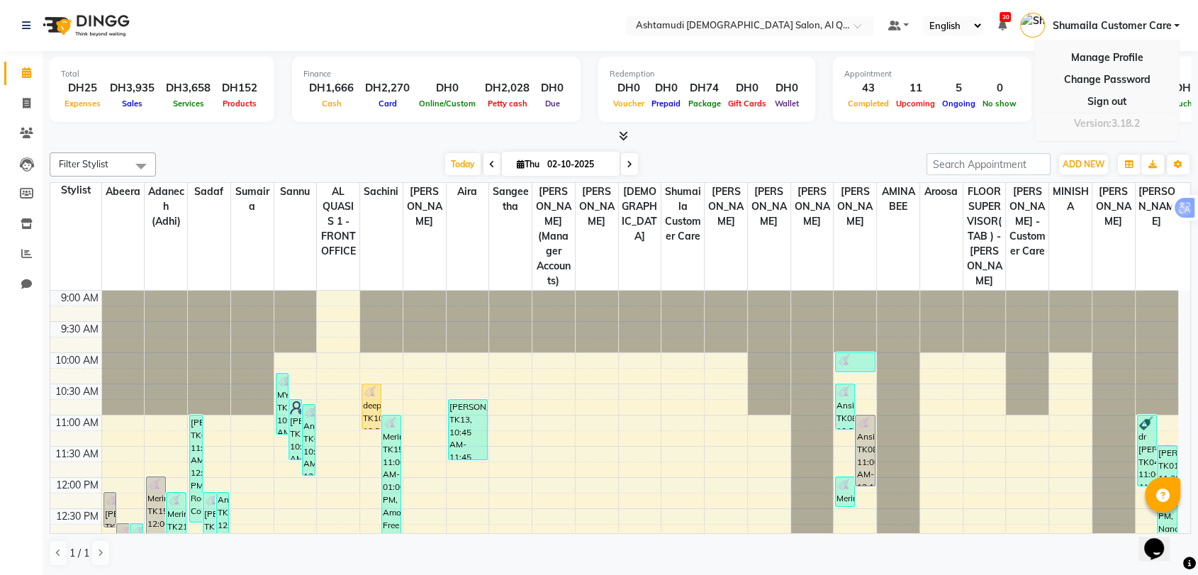
click at [582, 23] on nav "Select Location × Ashtamudi [DEMOGRAPHIC_DATA] Salon, Al Qusais 1 Default Panel…" at bounding box center [599, 25] width 1198 height 51
click at [1106, 20] on span "Shumaila Customer Care" at bounding box center [1111, 25] width 119 height 15
click at [1111, 96] on link "Sign out" at bounding box center [1107, 102] width 130 height 22
